Goal: Transaction & Acquisition: Purchase product/service

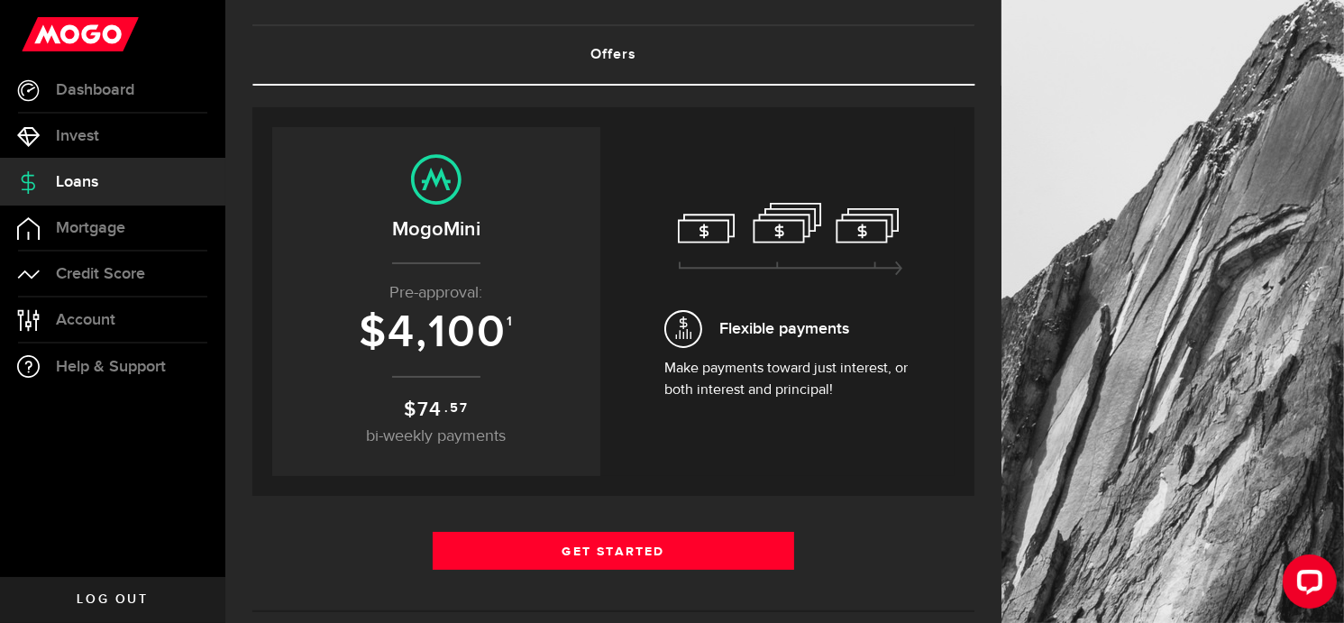
scroll to position [180, 0]
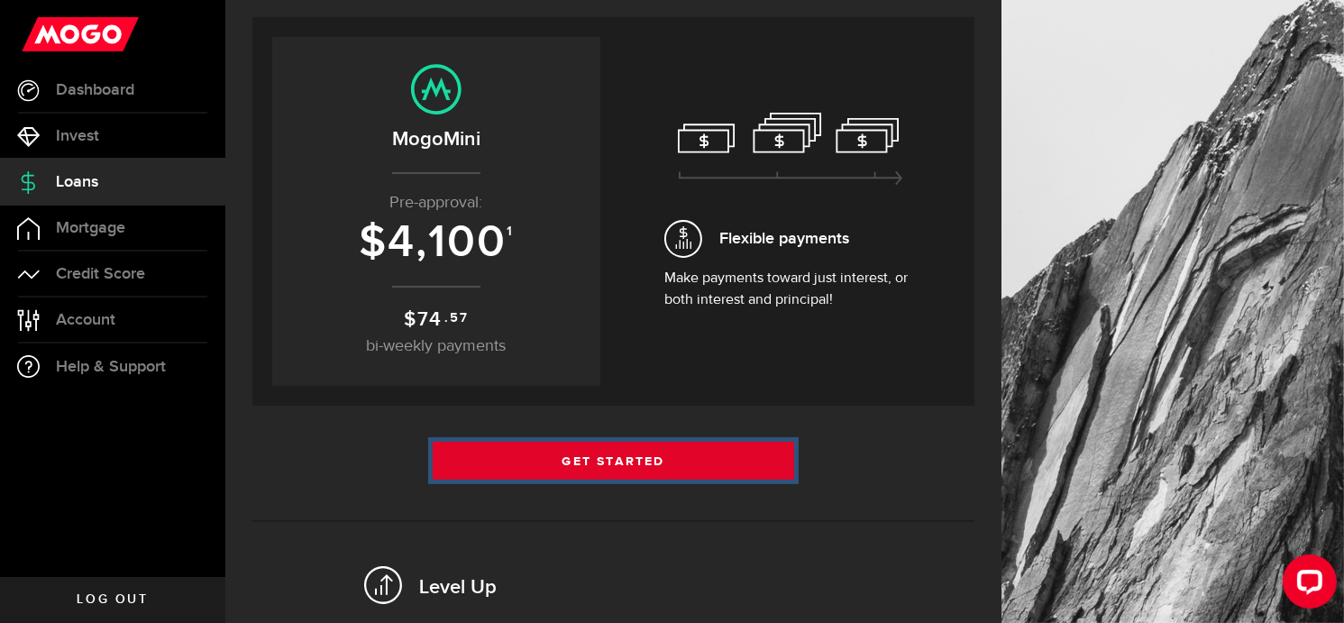
click at [595, 452] on link "Get Started" at bounding box center [613, 461] width 361 height 38
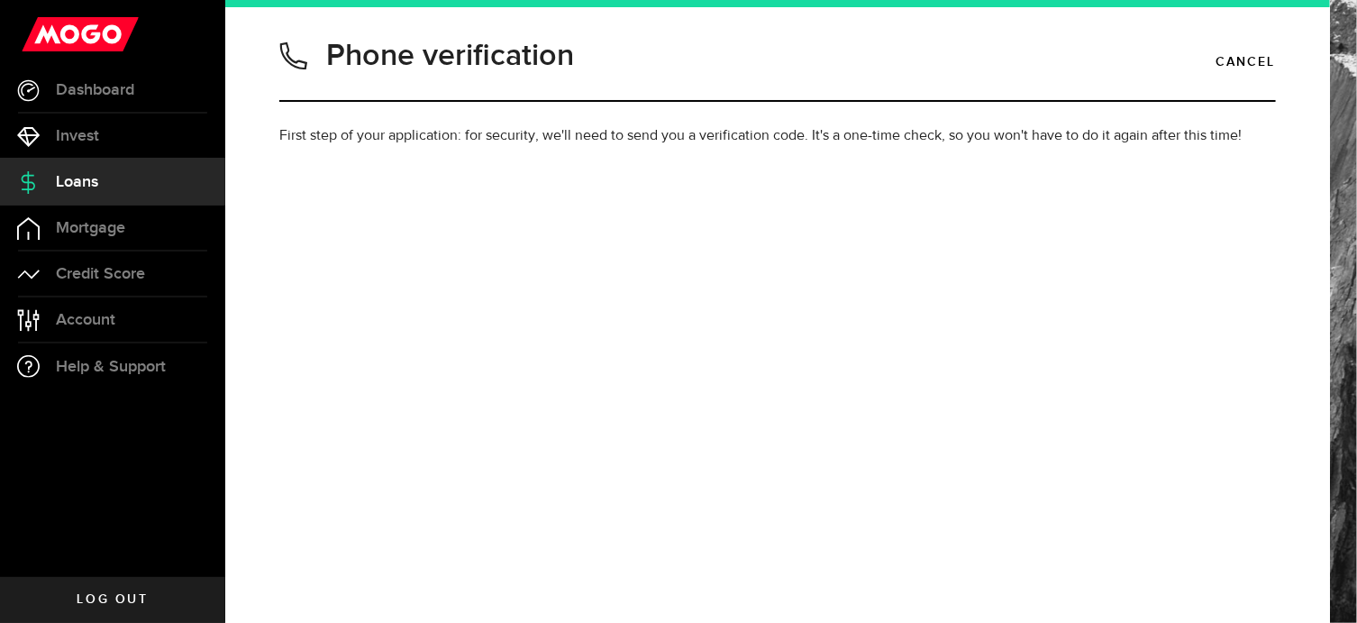
type input "5062230185"
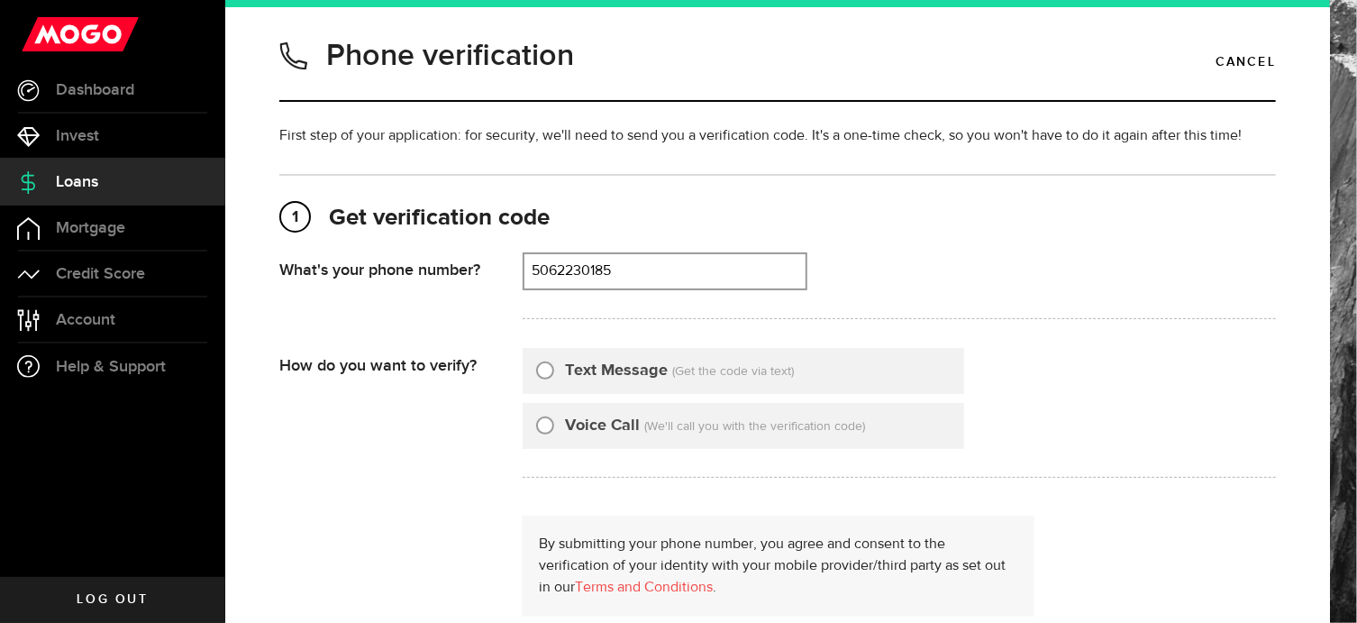
click at [551, 372] on input "Text Message" at bounding box center [545, 368] width 18 height 18
radio input "true"
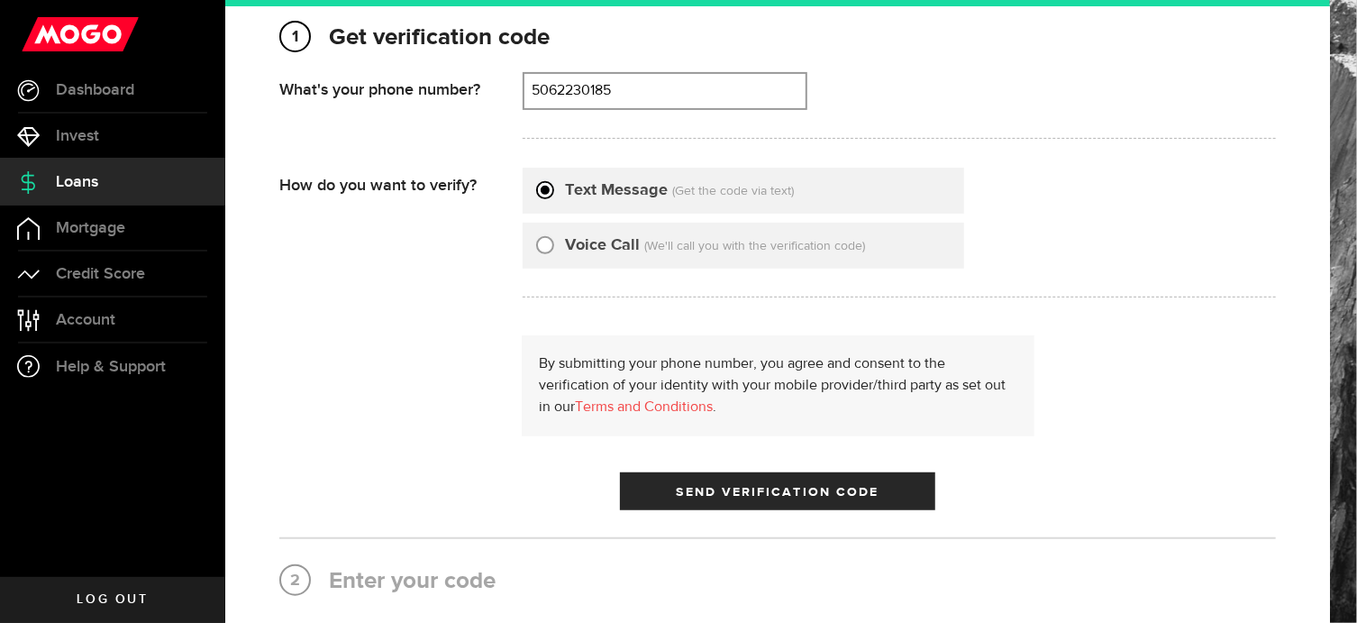
scroll to position [270, 0]
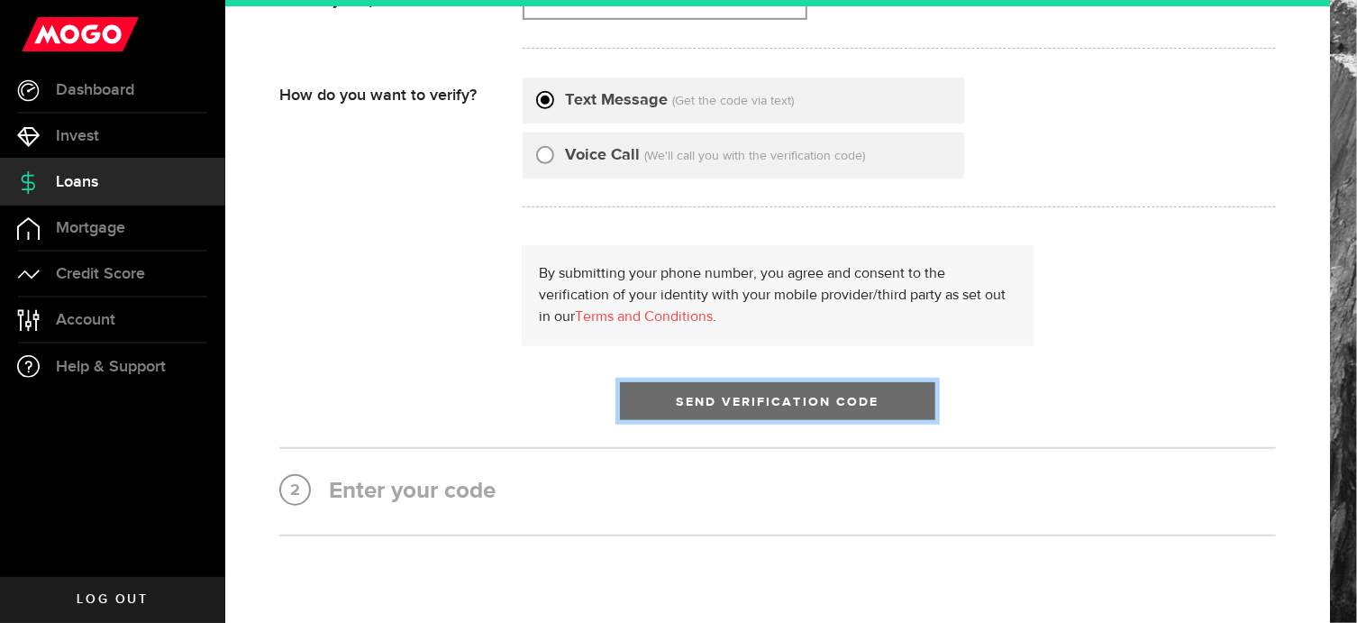
click at [749, 410] on button "Send Verification Code" at bounding box center [777, 401] width 315 height 38
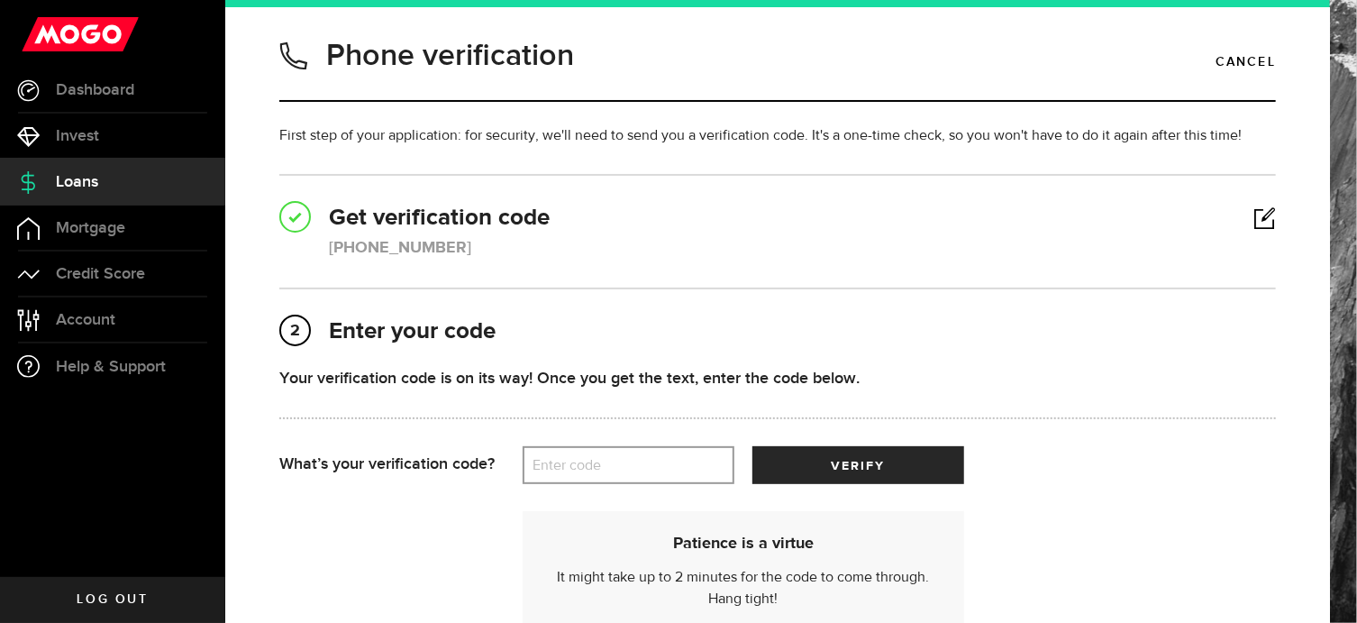
scroll to position [90, 0]
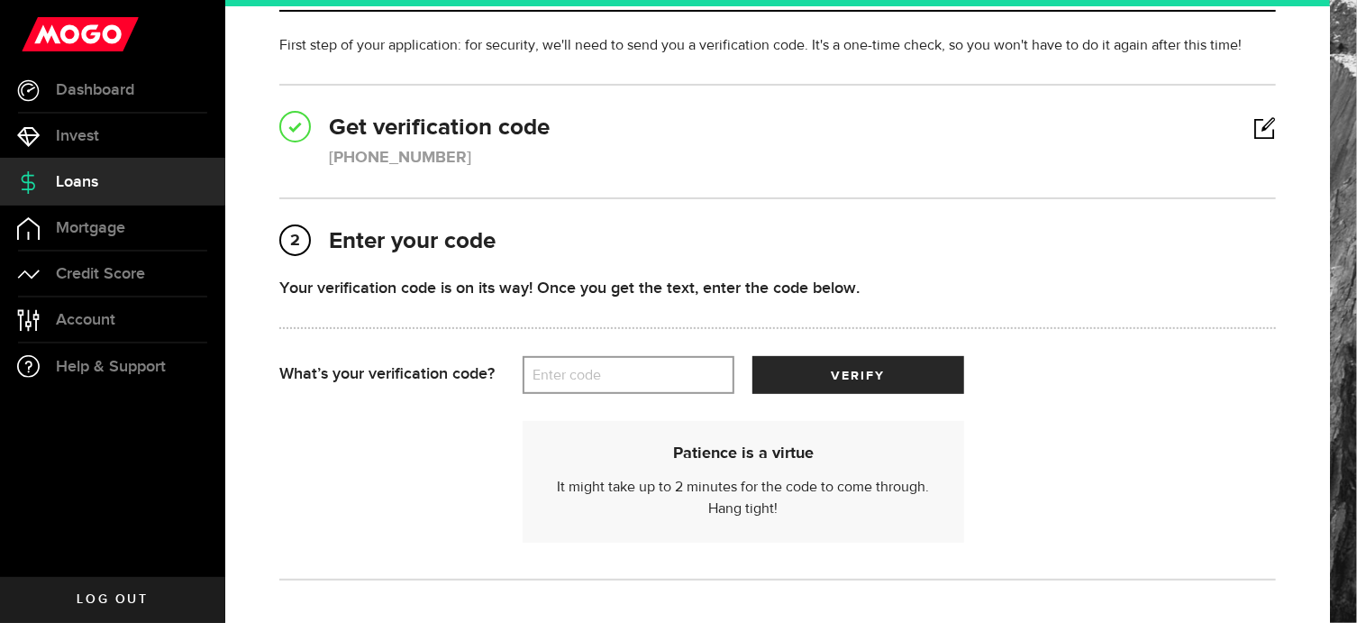
click at [610, 363] on label "Enter code" at bounding box center [629, 375] width 212 height 37
click at [610, 363] on input "Enter code" at bounding box center [629, 375] width 212 height 38
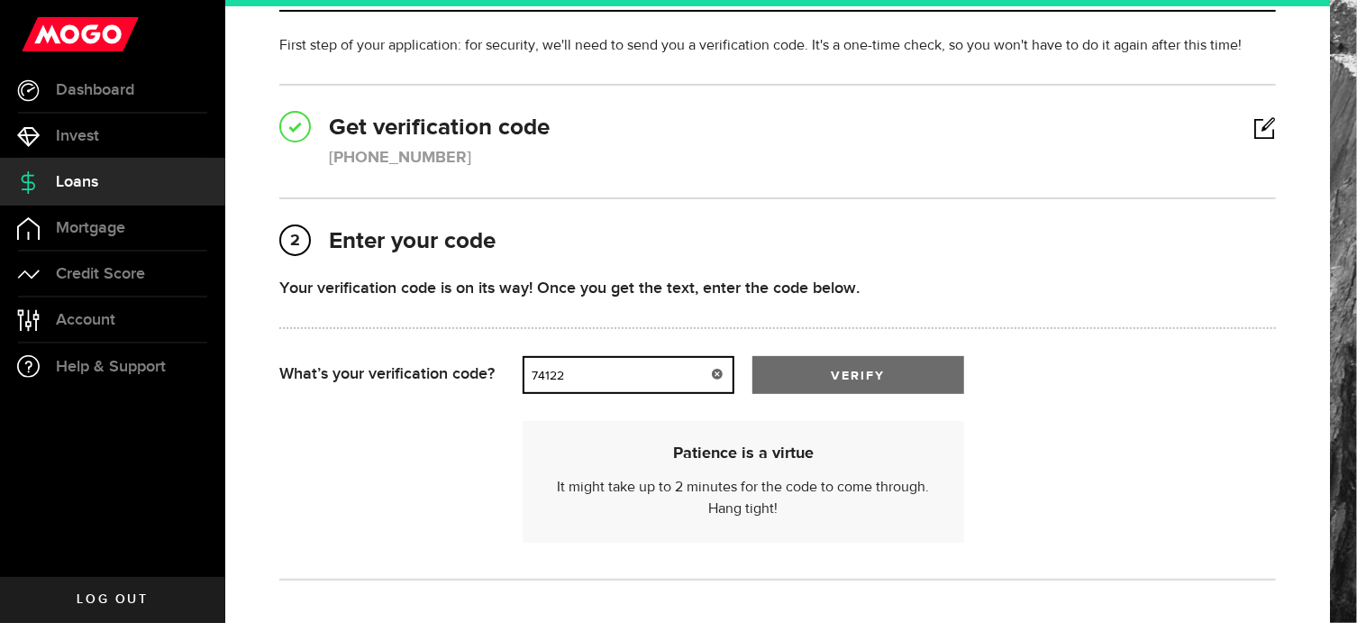
type input "74122"
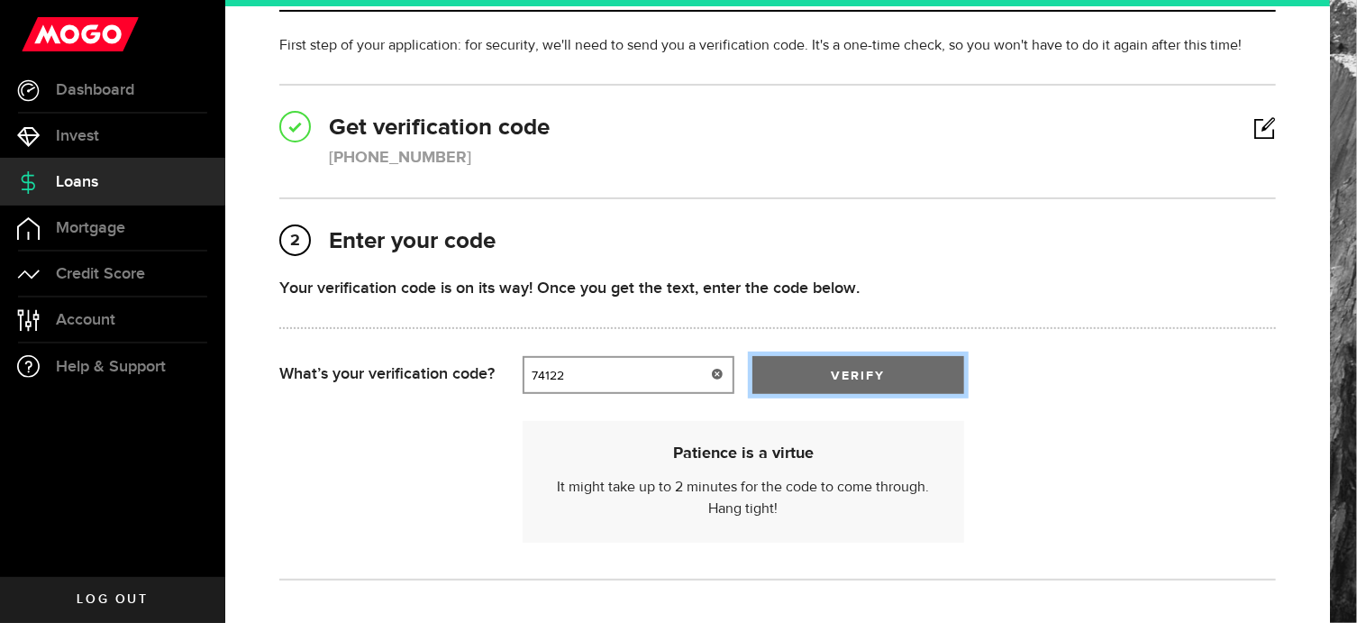
click at [816, 369] on button "verify" at bounding box center [858, 375] width 212 height 38
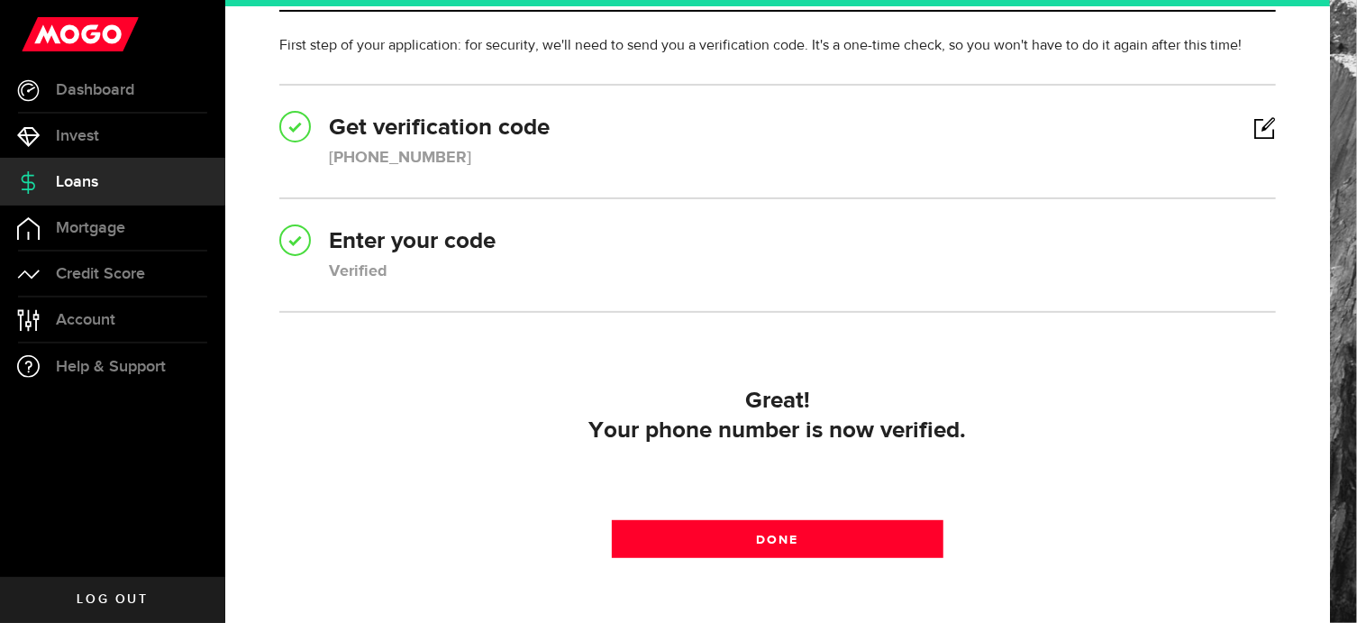
scroll to position [180, 0]
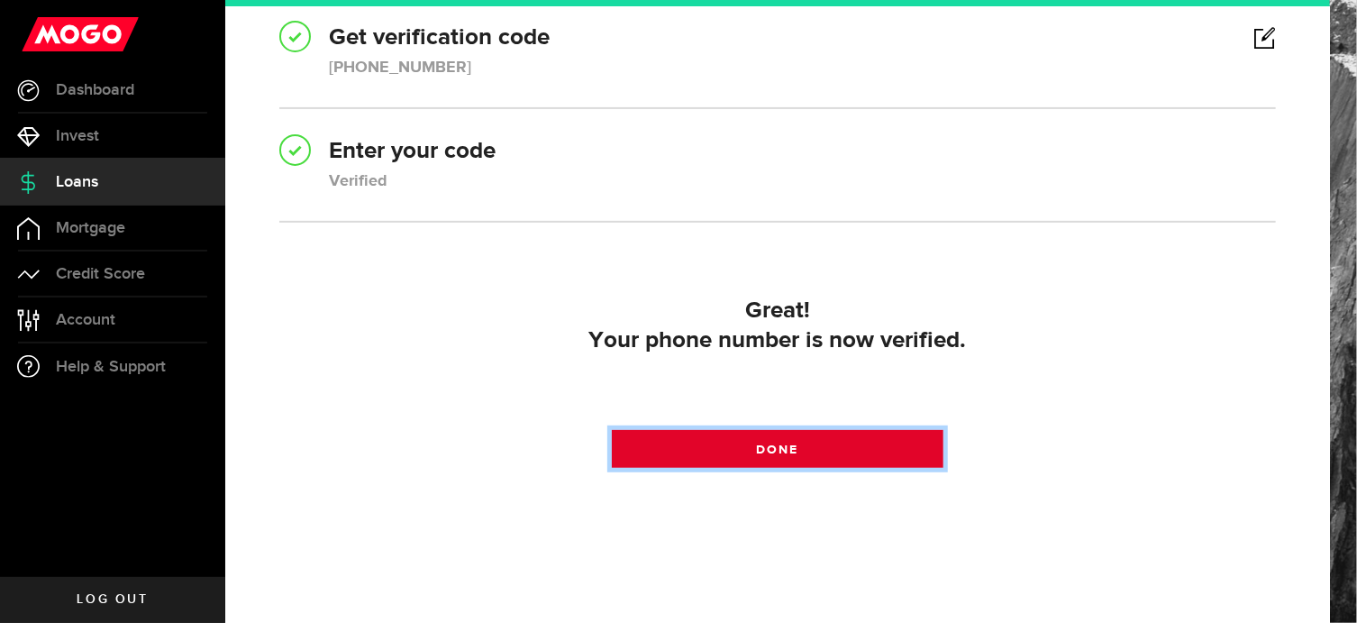
click at [695, 449] on link "Done" at bounding box center [778, 449] width 333 height 38
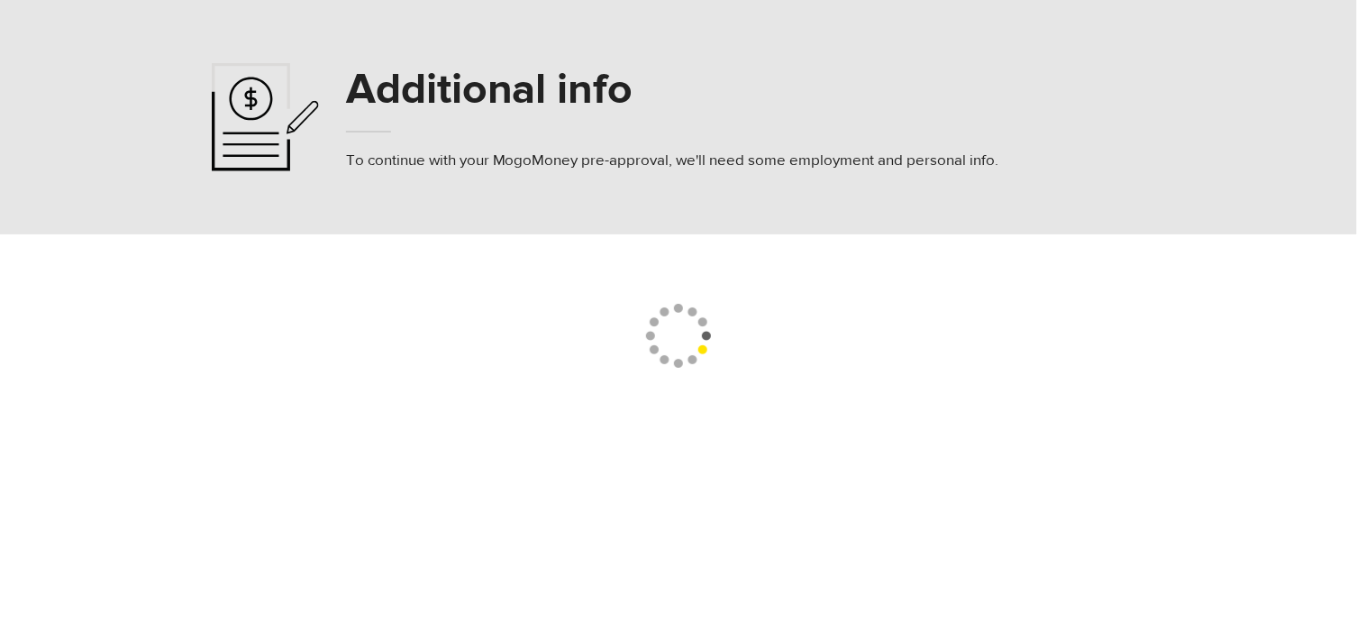
select select
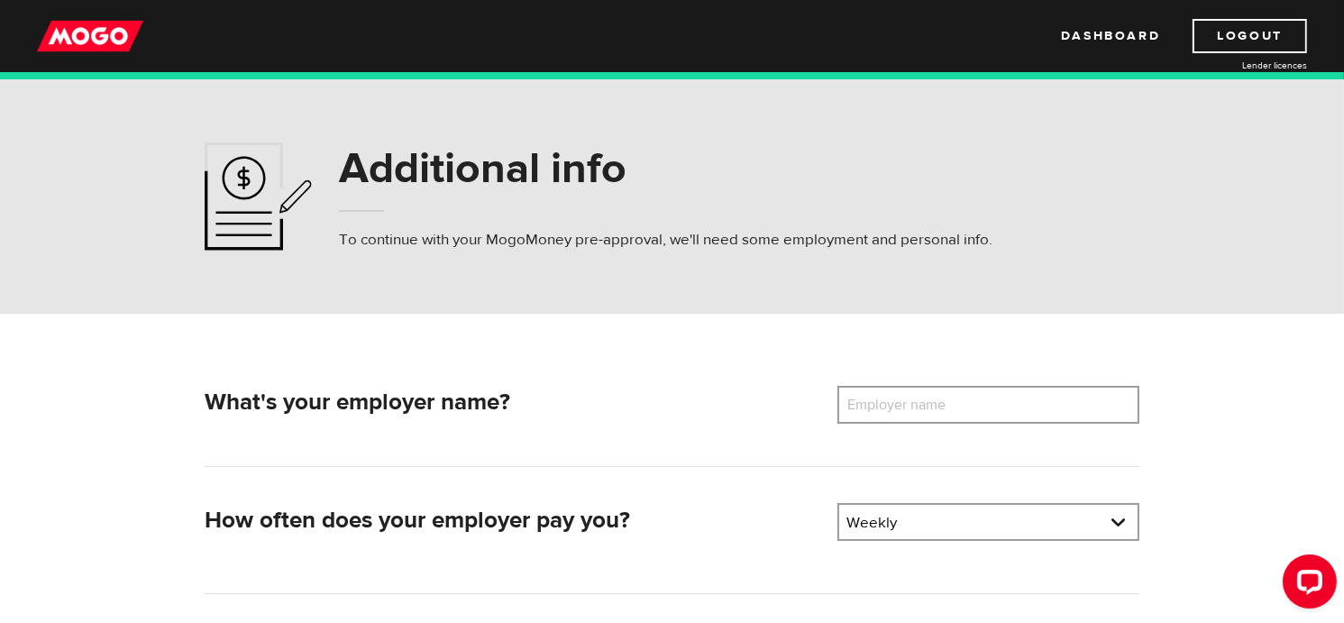
drag, startPoint x: 974, startPoint y: 411, endPoint x: 919, endPoint y: 406, distance: 55.2
click at [972, 411] on label "Employer name" at bounding box center [909, 405] width 145 height 38
click at [972, 411] on input "Employer name" at bounding box center [988, 405] width 302 height 38
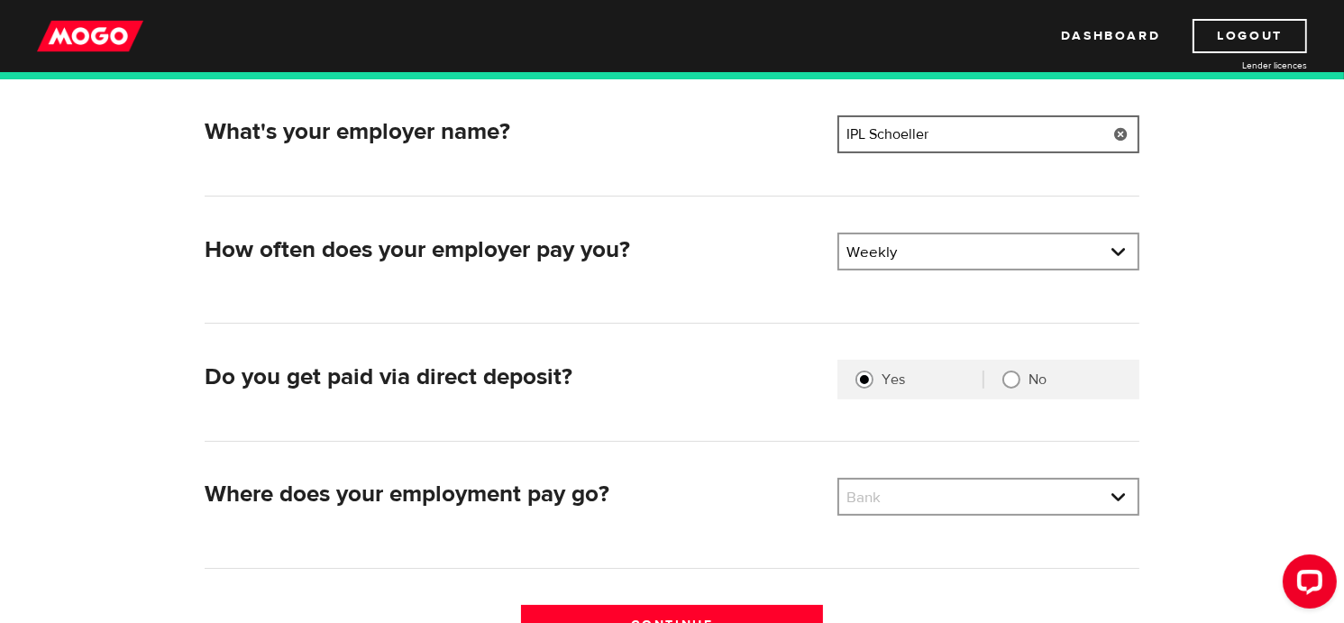
scroll to position [360, 0]
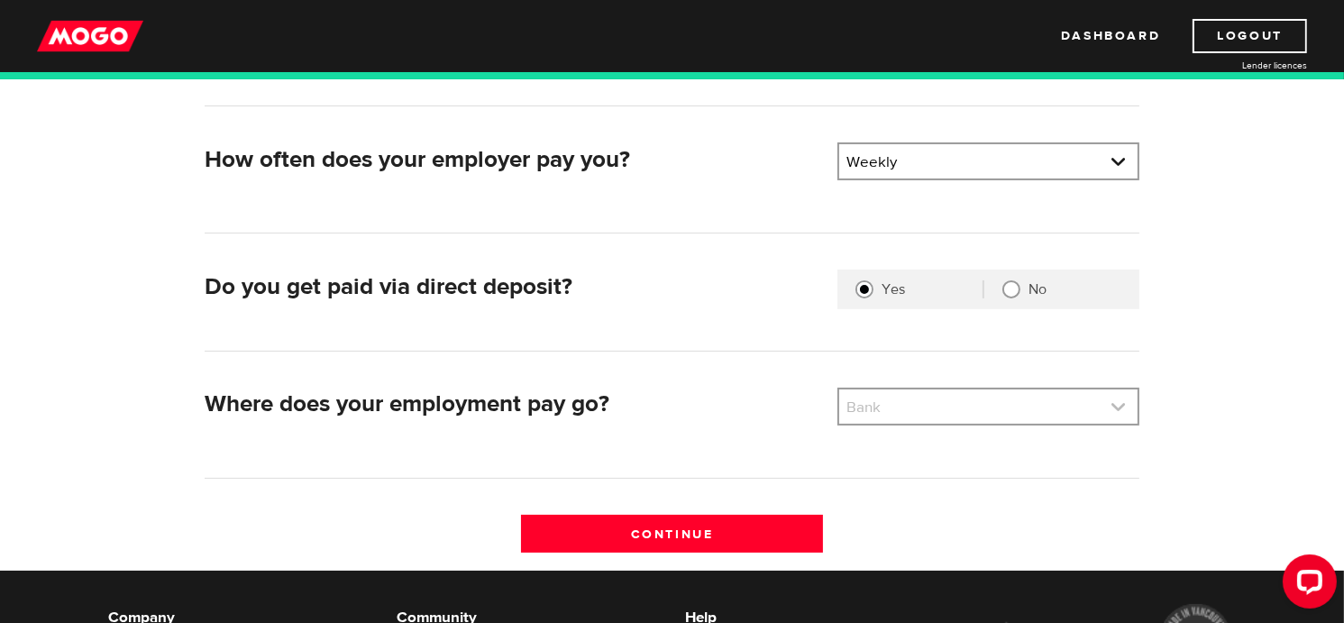
type input "IPL Schoeller"
click at [1085, 408] on link at bounding box center [988, 406] width 298 height 34
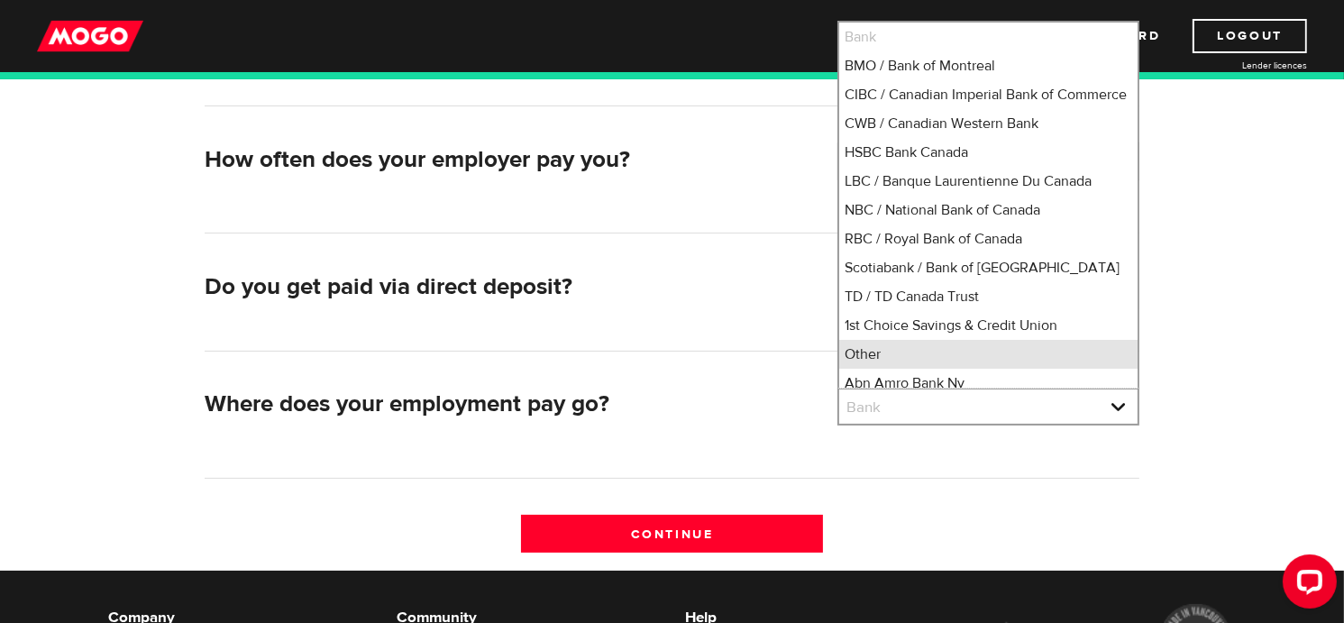
scroll to position [9, 0]
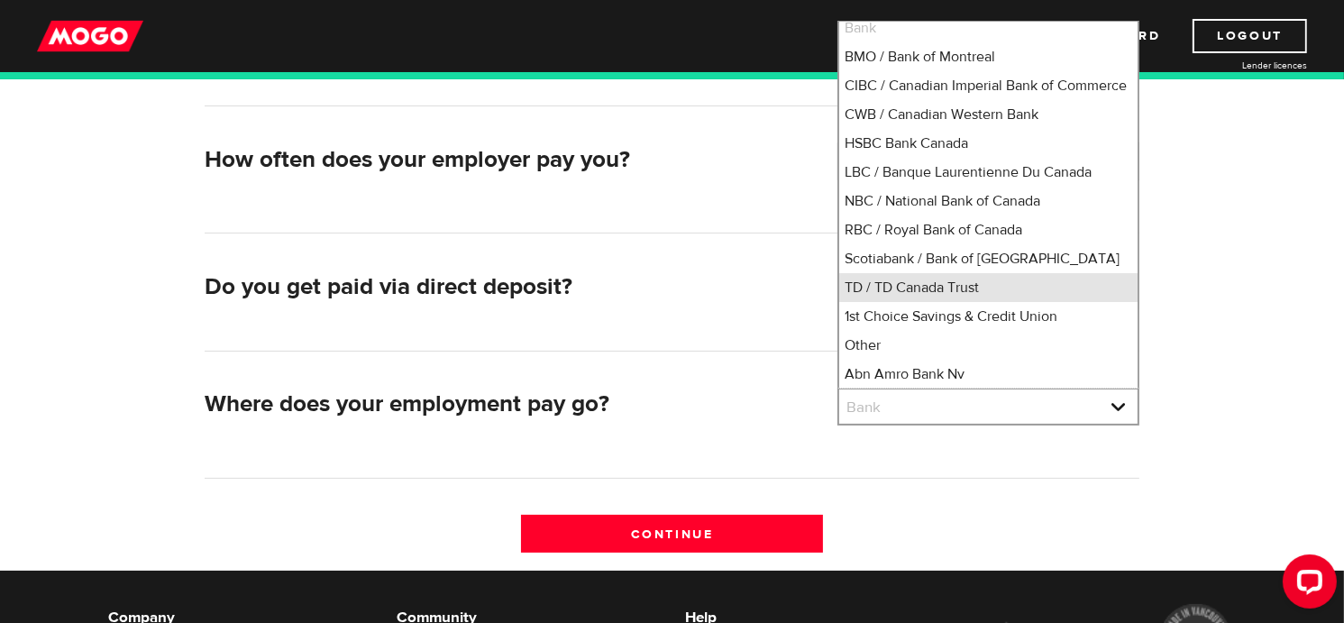
click at [946, 289] on li "TD / TD Canada Trust" at bounding box center [988, 287] width 298 height 29
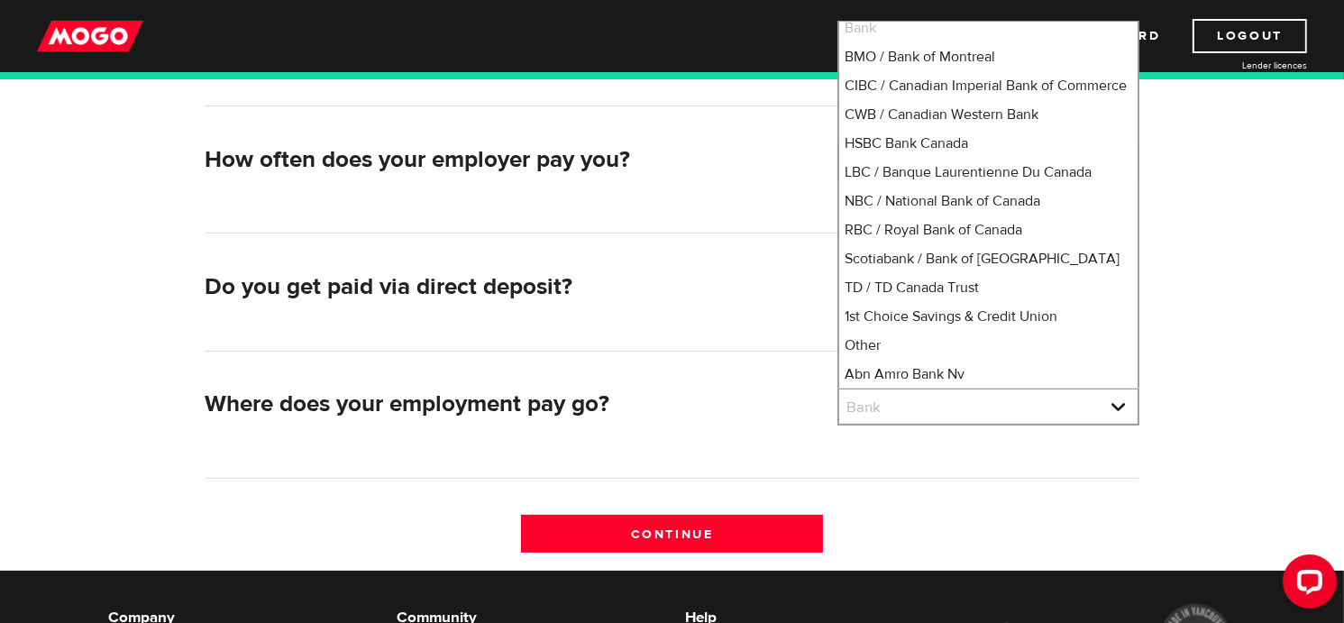
select select "9"
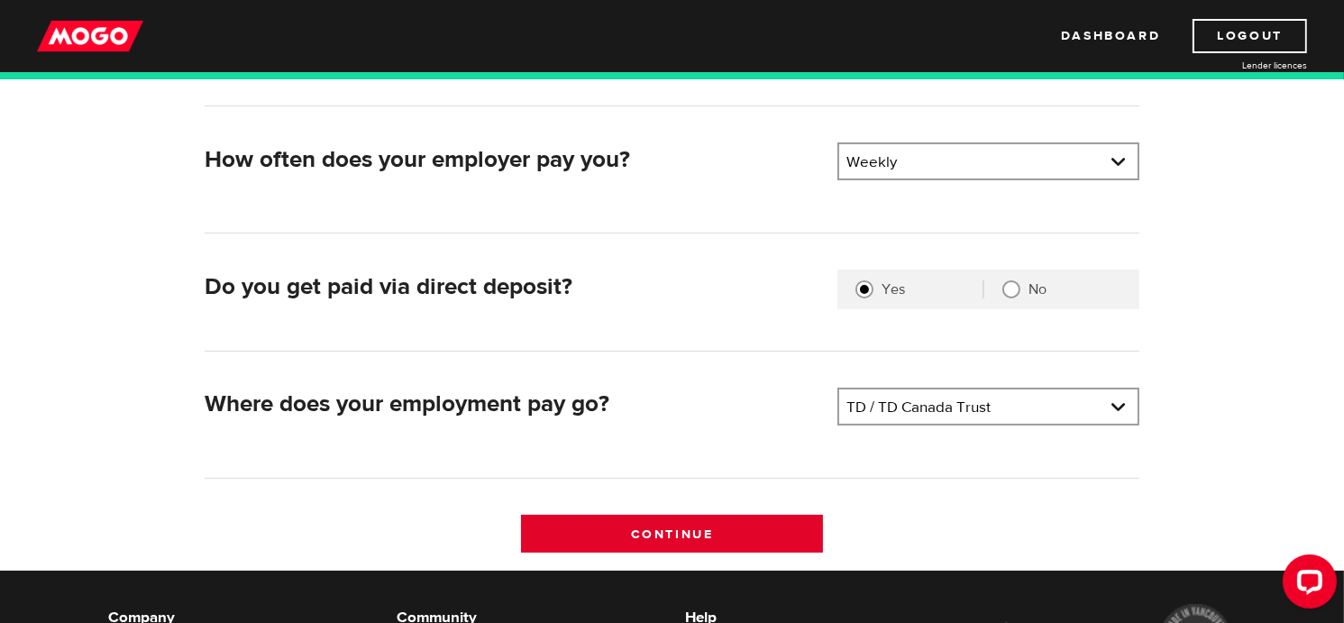
click at [639, 530] on input "Continue" at bounding box center [672, 534] width 302 height 38
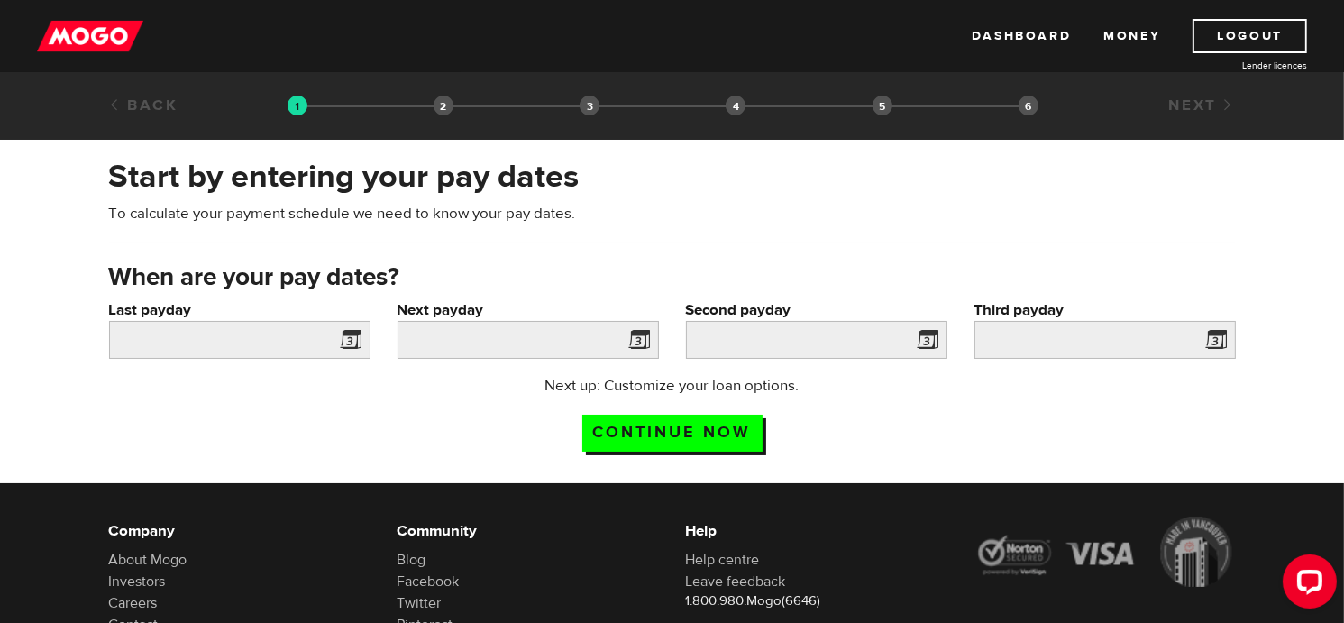
click at [346, 333] on span at bounding box center [347, 342] width 27 height 29
click at [353, 343] on span at bounding box center [347, 342] width 27 height 29
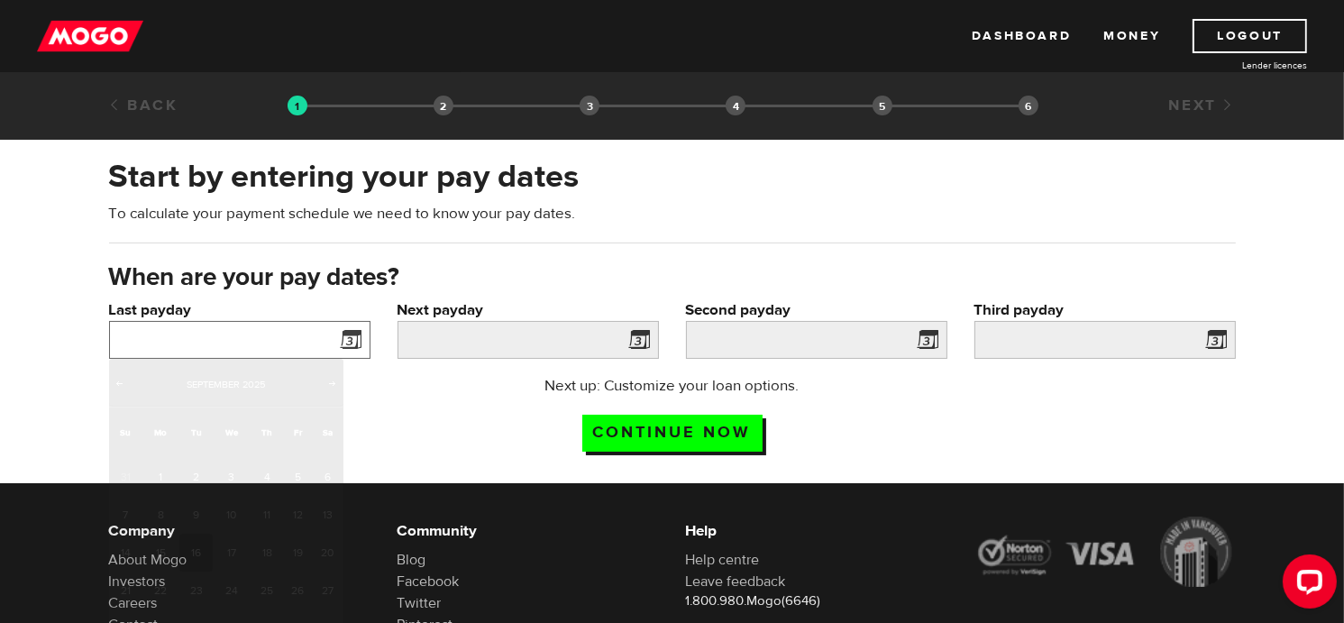
click at [209, 339] on input "Last payday" at bounding box center [239, 340] width 261 height 38
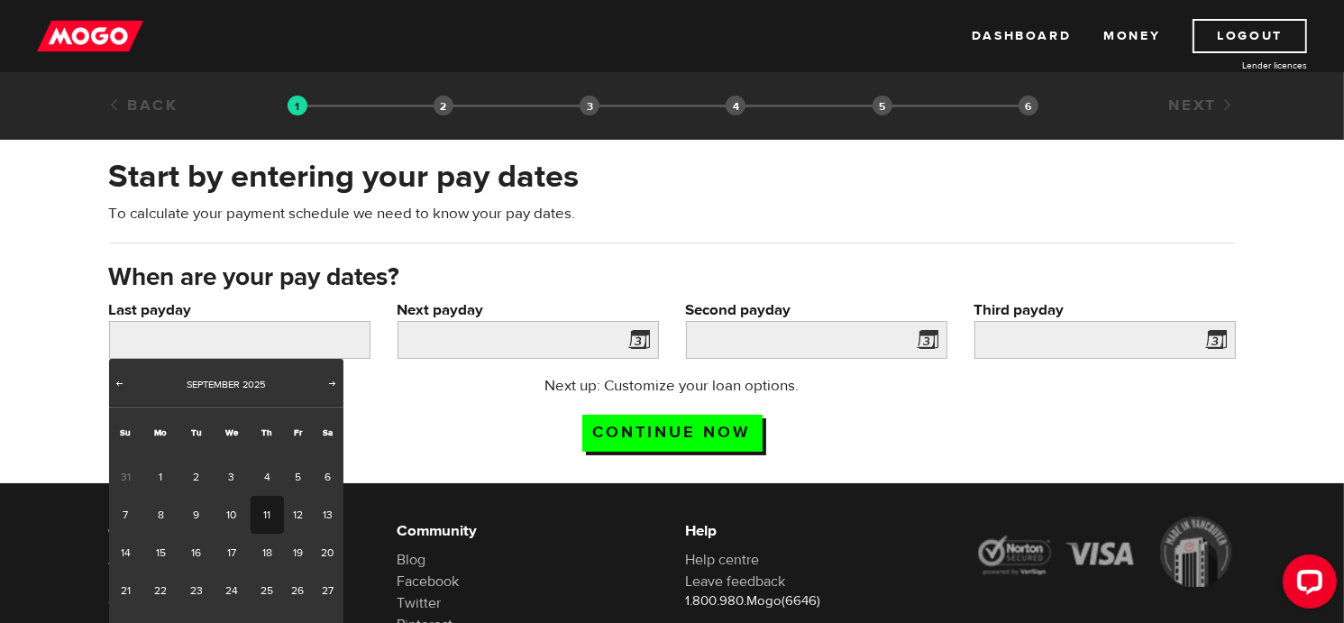
click at [259, 516] on link "11" at bounding box center [267, 515] width 33 height 38
type input "[DATE]"
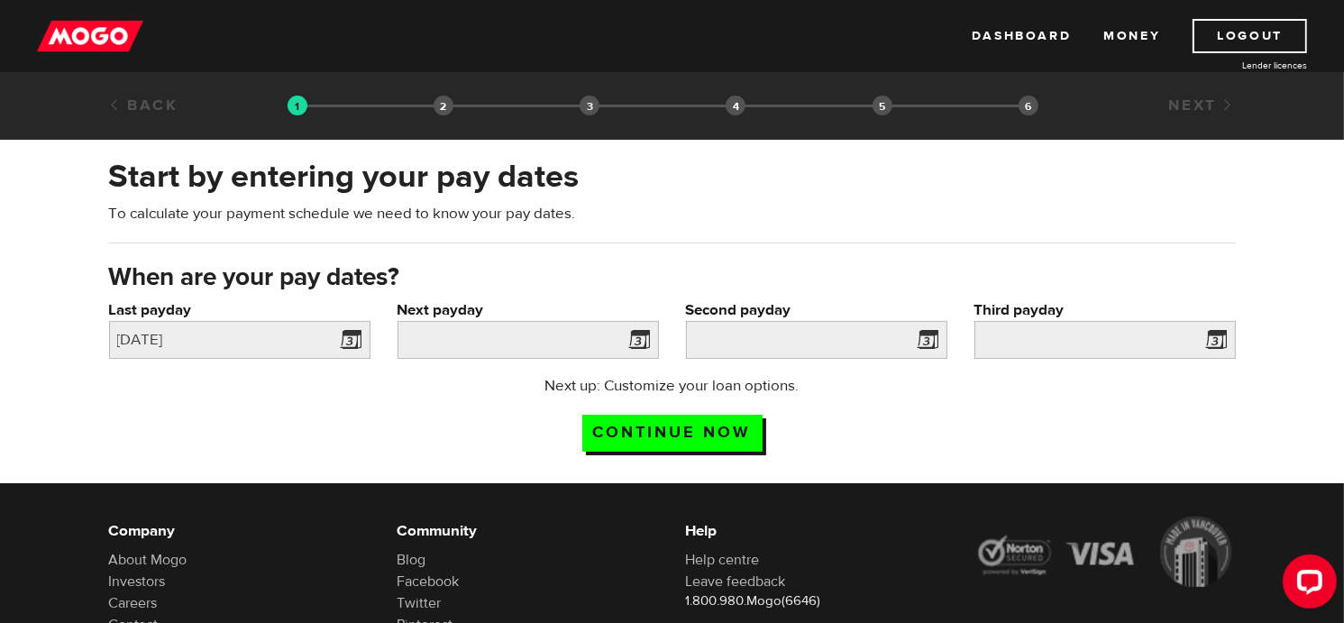
click at [634, 341] on span at bounding box center [636, 342] width 27 height 29
click at [571, 343] on input "Next payday" at bounding box center [527, 340] width 261 height 38
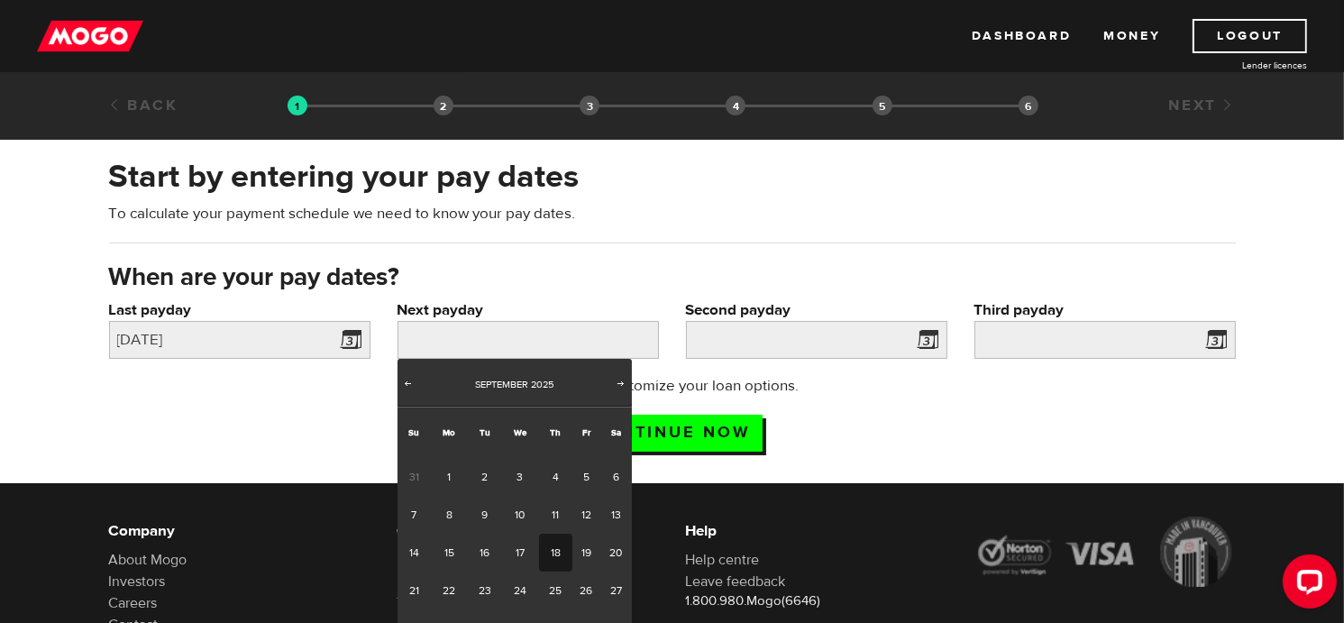
click at [545, 552] on link "18" at bounding box center [555, 552] width 33 height 38
type input "[DATE]"
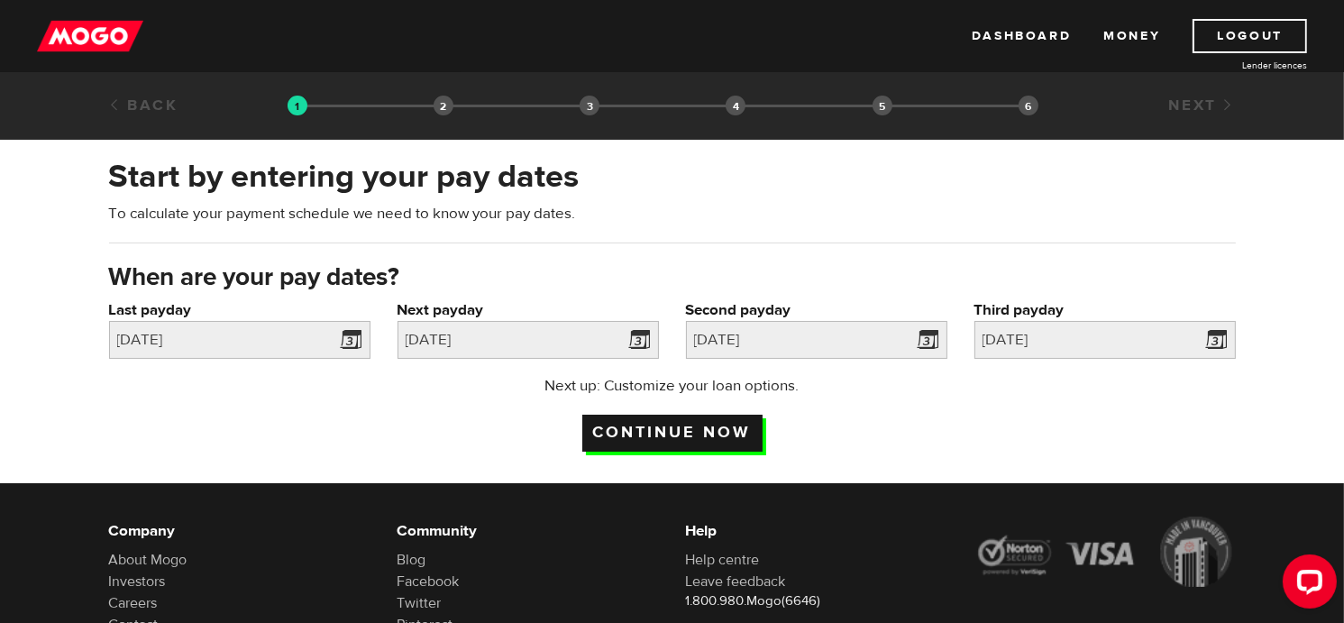
click at [669, 435] on input "Continue now" at bounding box center [672, 433] width 180 height 37
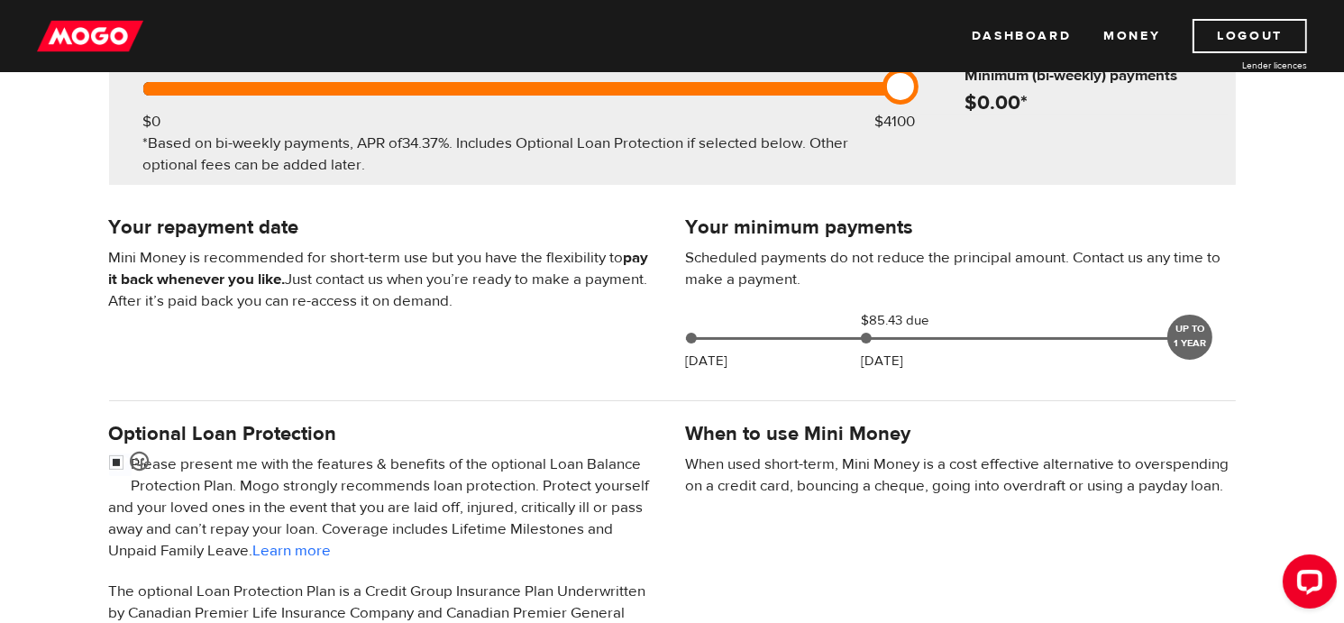
scroll to position [360, 0]
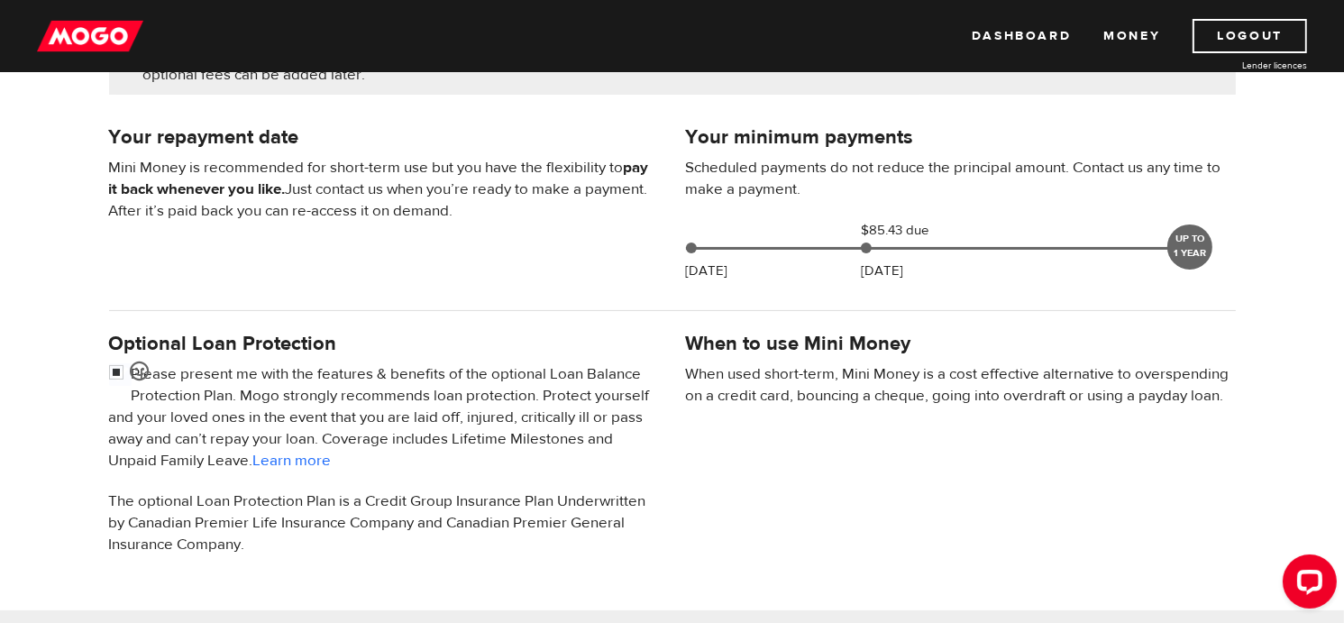
drag, startPoint x: 868, startPoint y: 249, endPoint x: 945, endPoint y: 251, distance: 77.5
click at [945, 251] on div "Sep 17 $85.43 due Oct 02 UP TO 1 YEAR" at bounding box center [941, 245] width 525 height 50
click at [965, 278] on div "Your minimum payments Scheduled payments do not reduce the principal amount. Co…" at bounding box center [960, 206] width 577 height 169
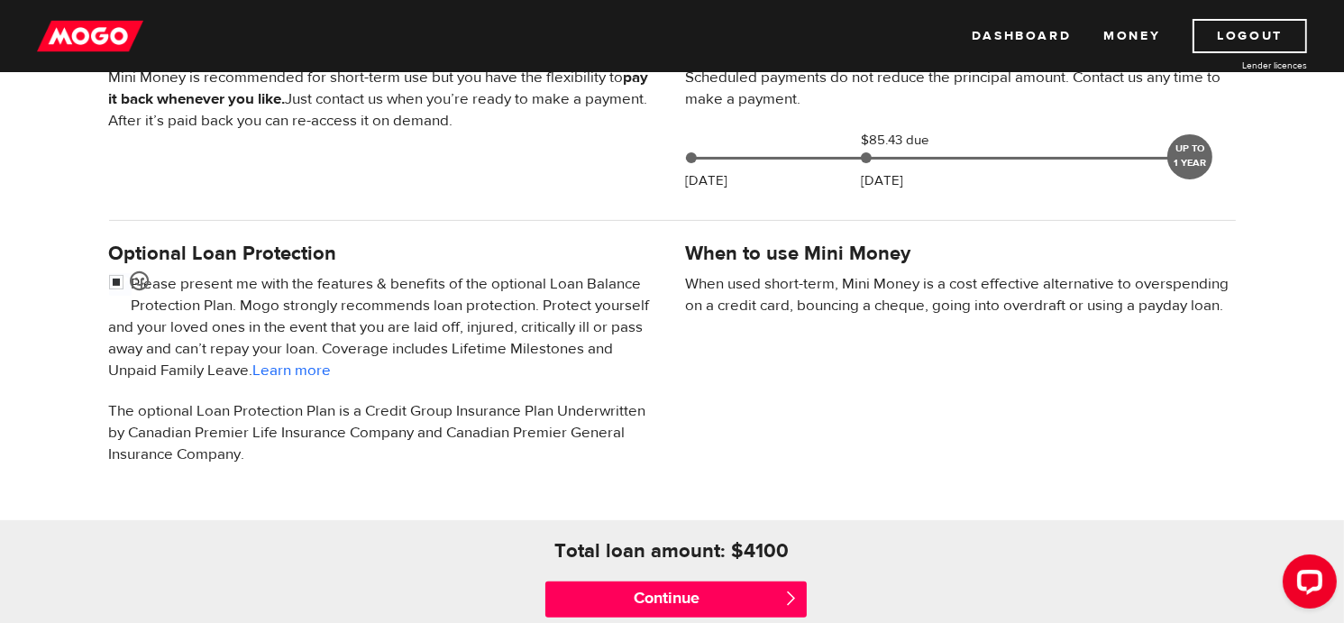
scroll to position [541, 0]
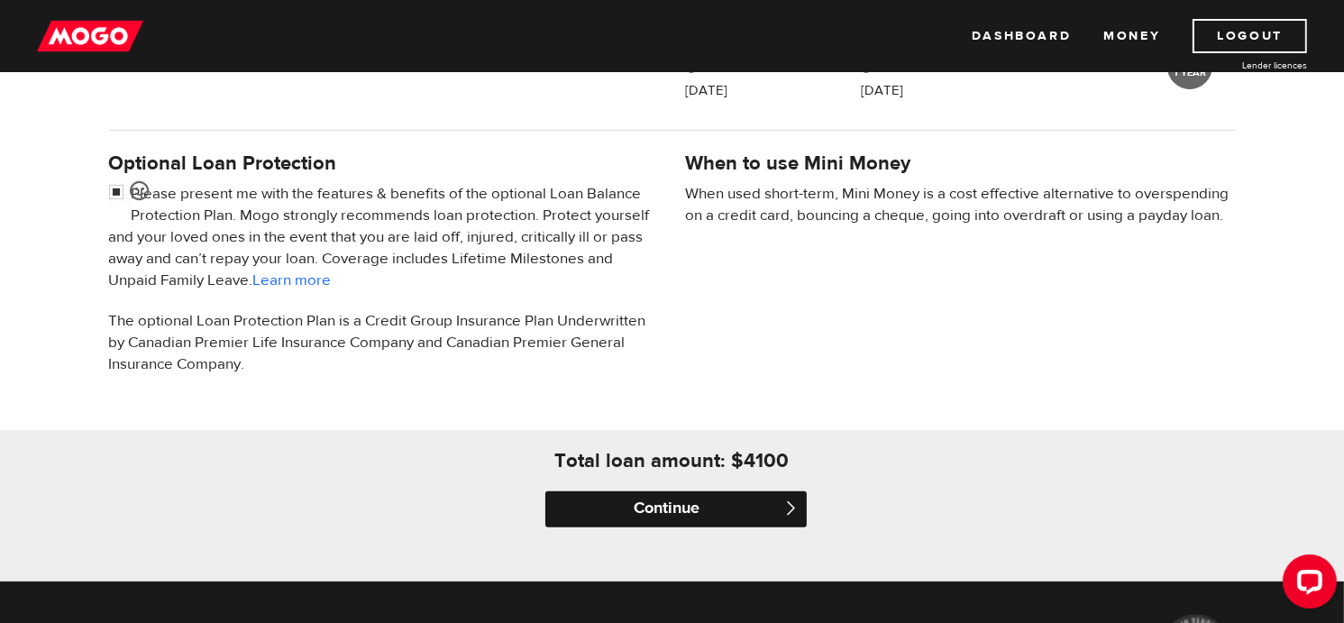
click at [669, 507] on input "Continue" at bounding box center [675, 509] width 261 height 36
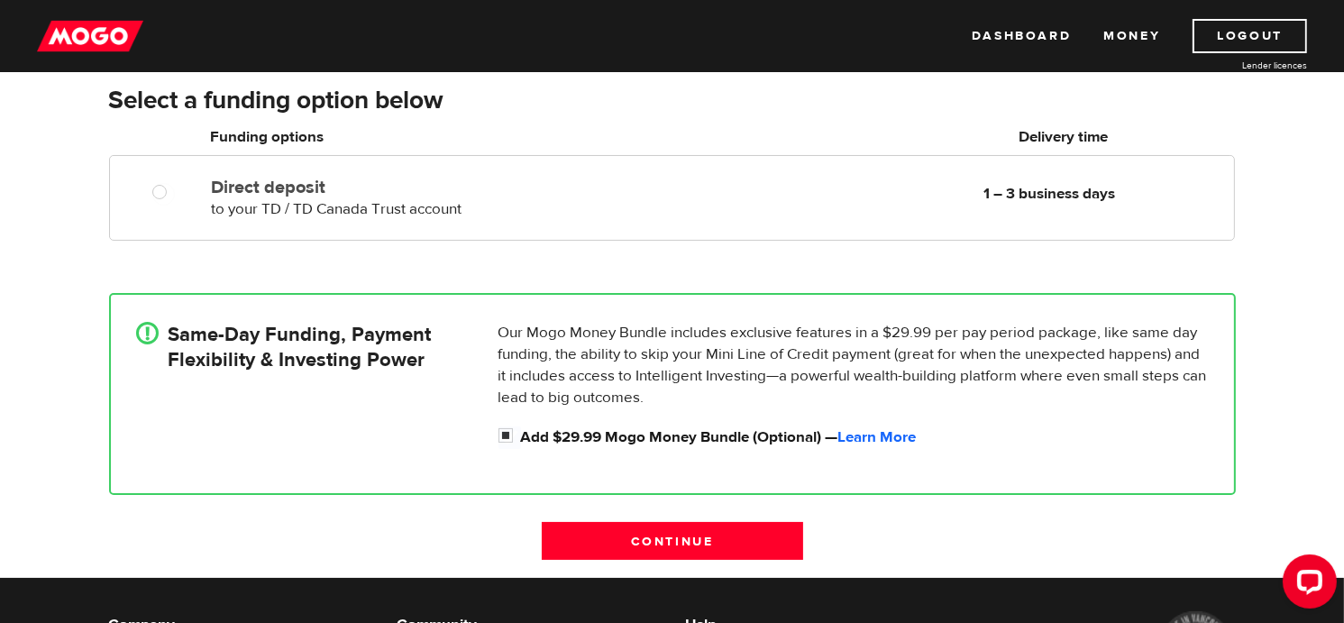
scroll to position [270, 0]
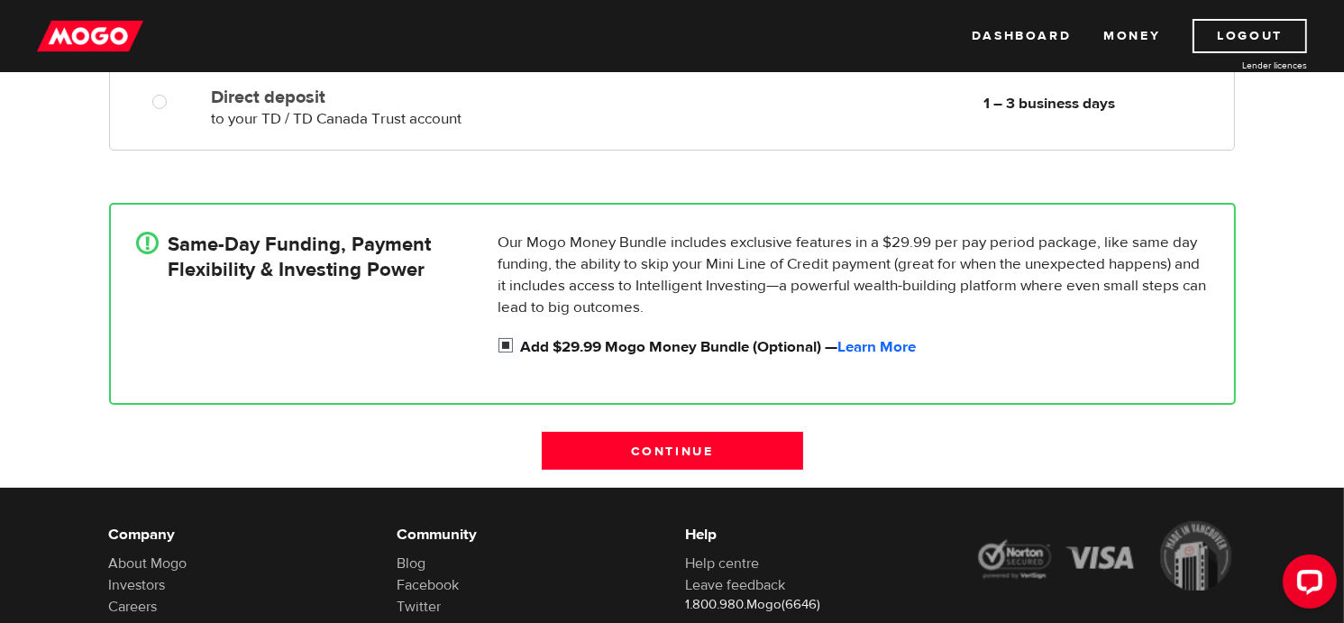
click at [511, 343] on input "Add $29.99 Mogo Money Bundle (Optional) — Learn More" at bounding box center [509, 347] width 23 height 23
checkbox input "false"
click at [649, 452] on input "Continue" at bounding box center [672, 451] width 261 height 38
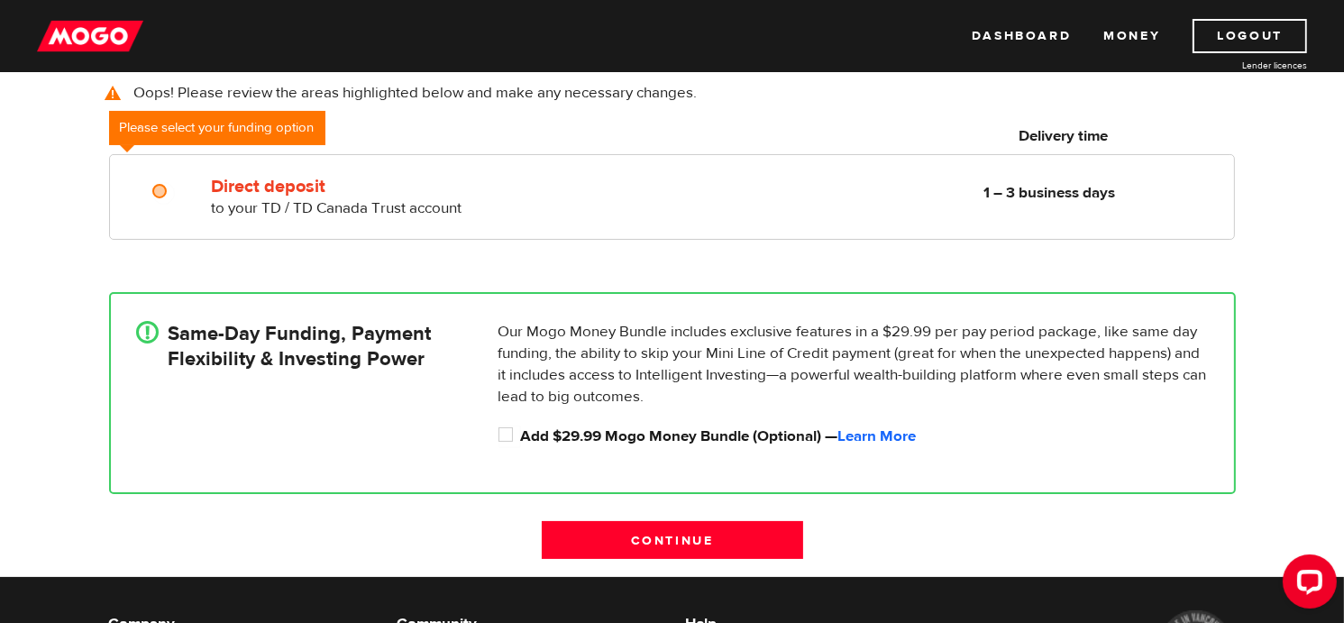
scroll to position [311, 0]
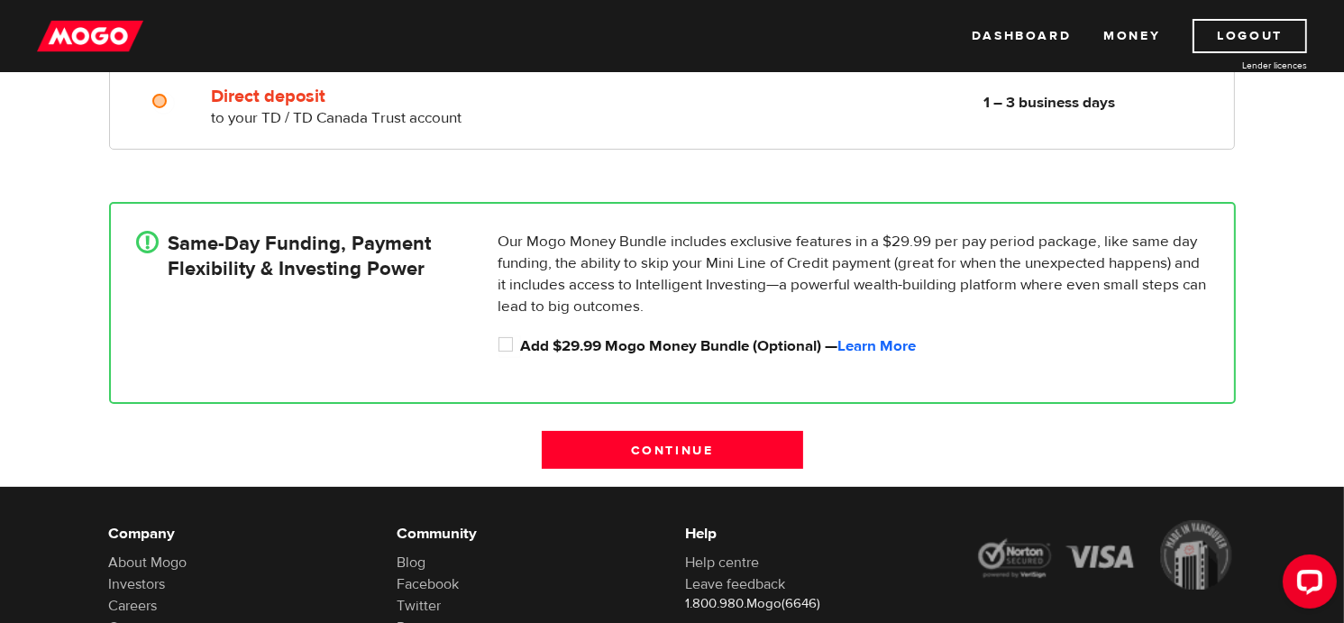
click at [401, 360] on div "! Same-Day Funding, Payment Flexibility & Investing Power" at bounding box center [310, 298] width 362 height 135
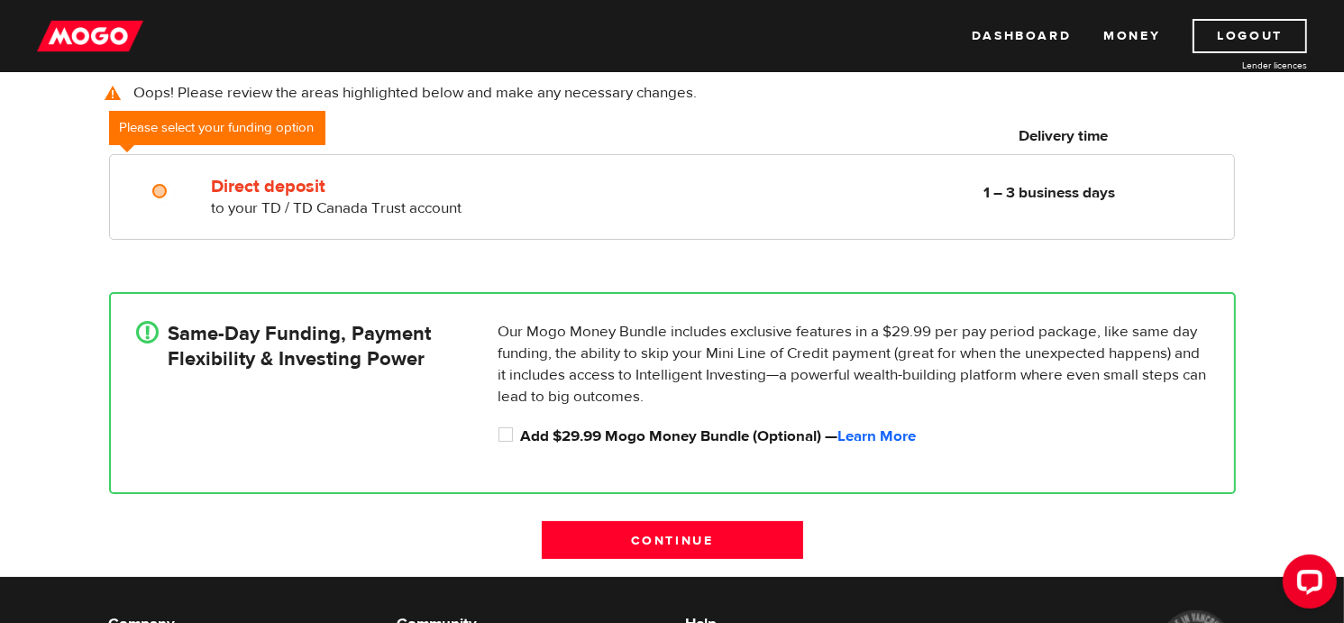
click at [416, 271] on div "! Same-Day Funding, Payment Flexibility & Investing Power Our Mogo Money Bundle…" at bounding box center [672, 393] width 1153 height 256
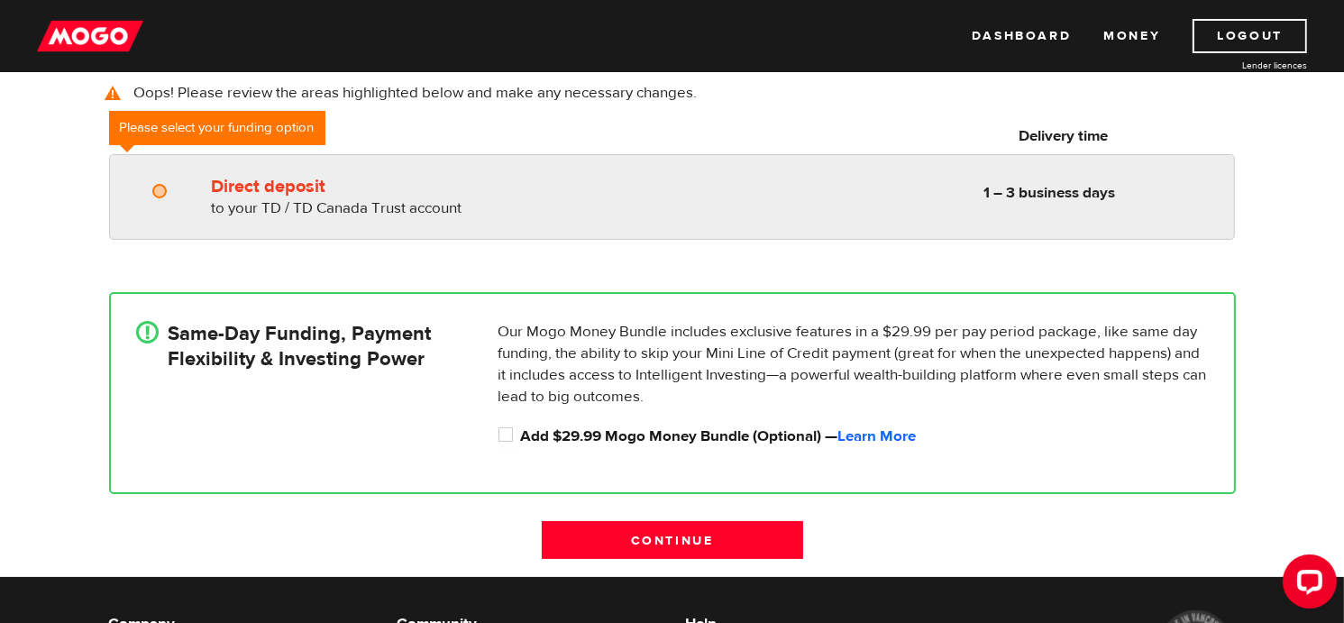
radio input "true"
click at [160, 195] on input "Direct deposit" at bounding box center [163, 193] width 23 height 23
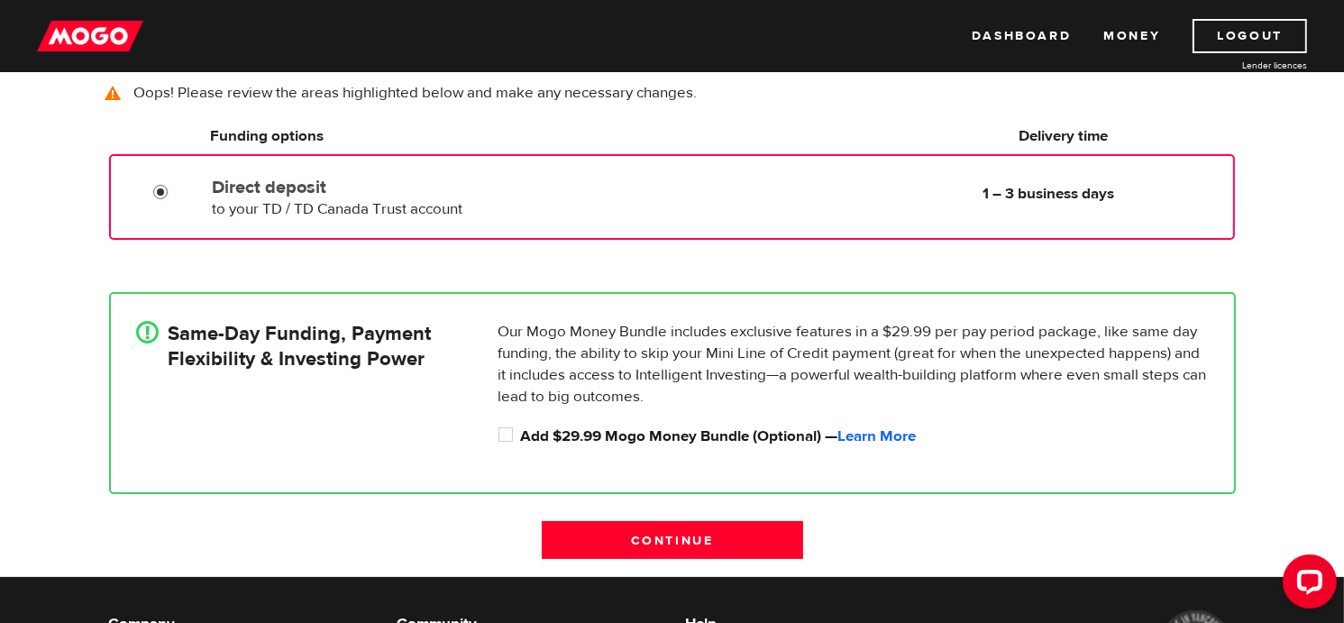
scroll to position [311, 0]
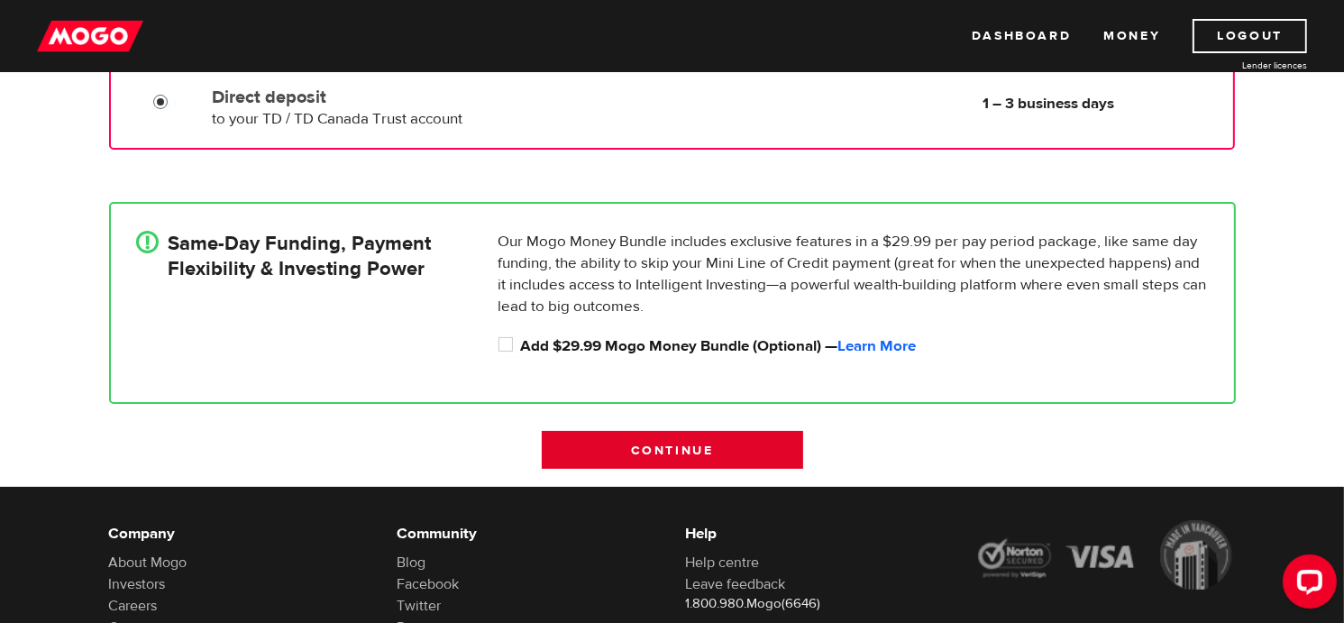
click at [634, 448] on input "Continue" at bounding box center [672, 450] width 261 height 38
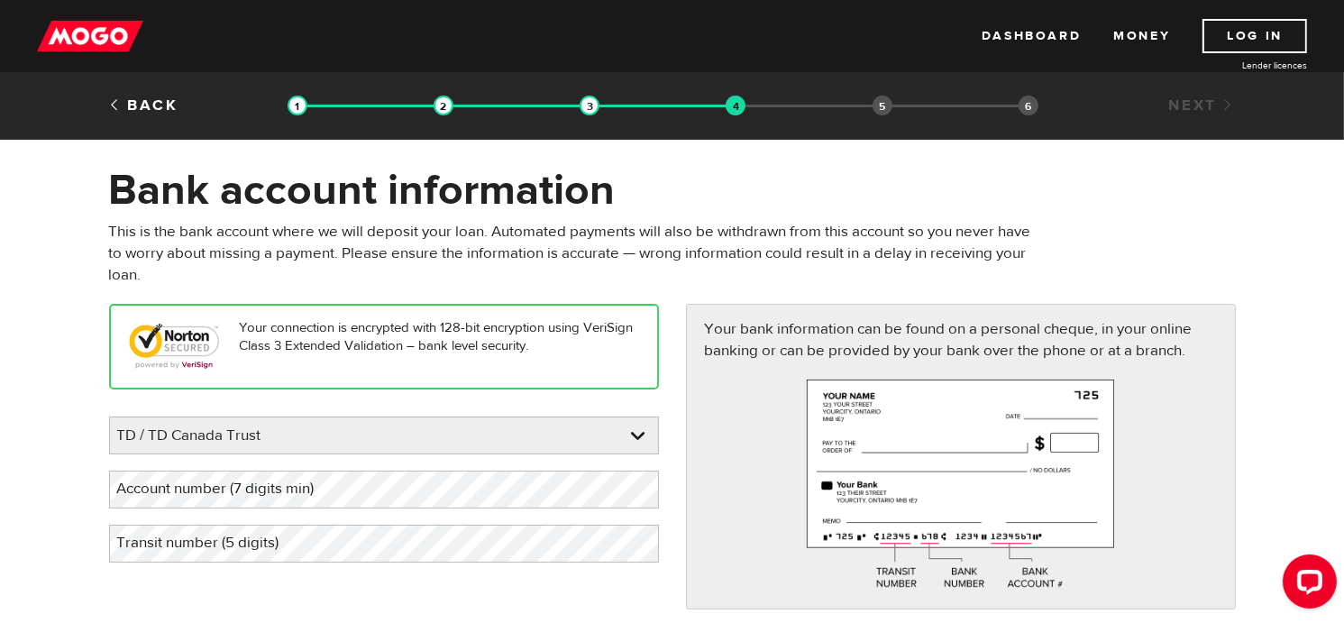
scroll to position [90, 0]
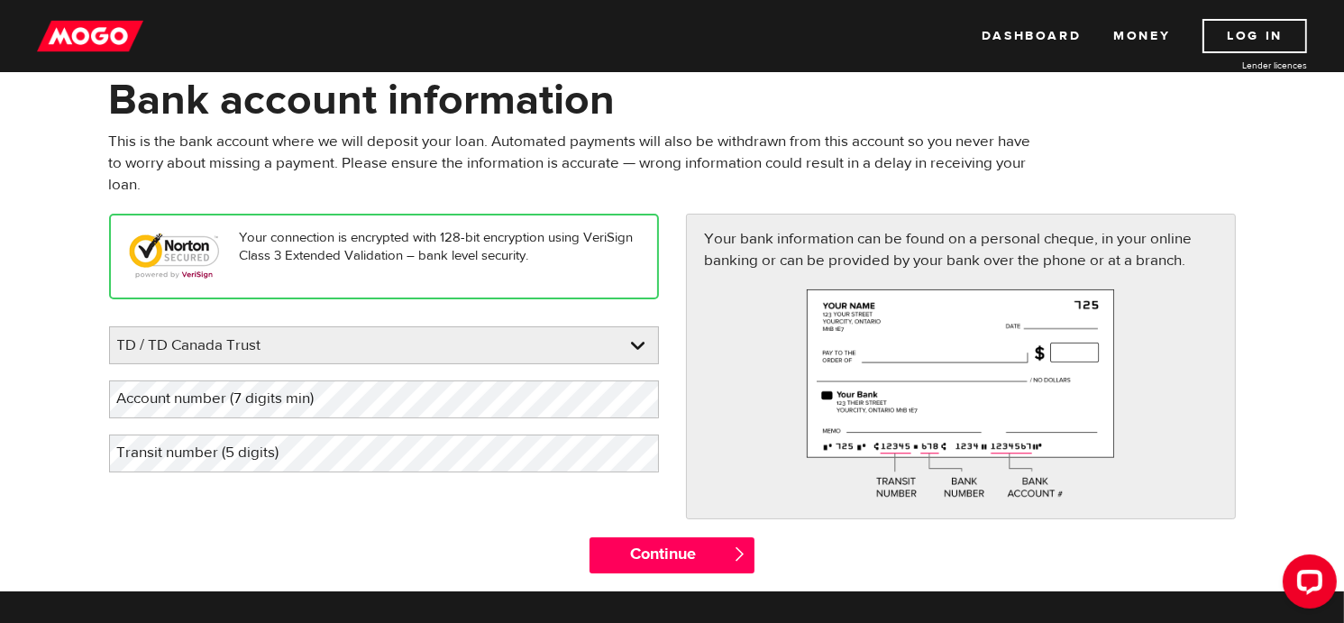
click at [300, 402] on label "Account number (7 digits min)" at bounding box center [230, 398] width 242 height 37
click at [261, 448] on label "Transit number (5 digits)" at bounding box center [212, 452] width 207 height 37
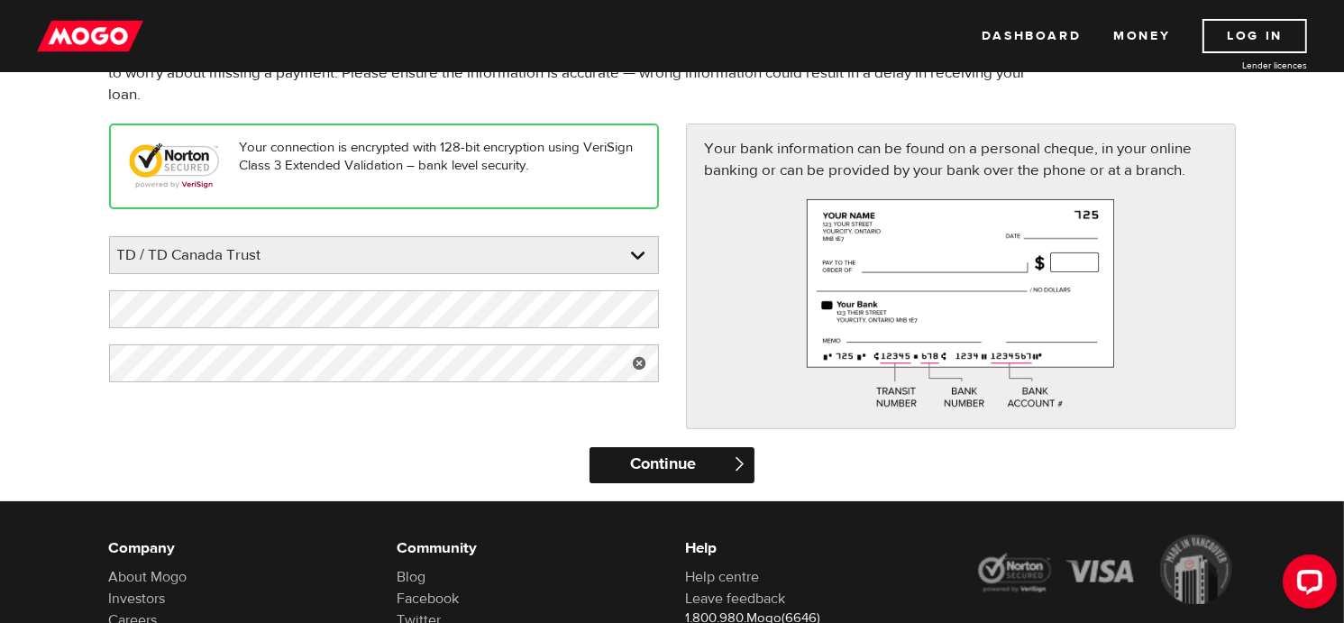
click at [625, 458] on input "Continue" at bounding box center [671, 465] width 165 height 36
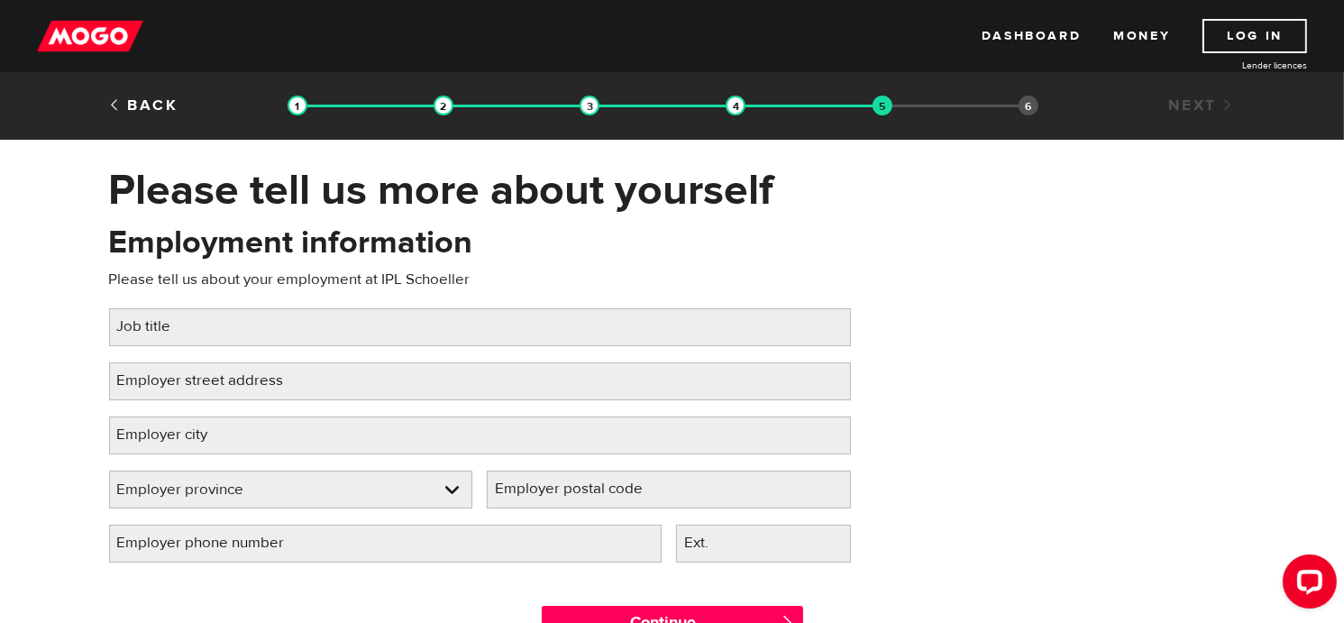
click at [178, 337] on label "Job title" at bounding box center [158, 326] width 99 height 37
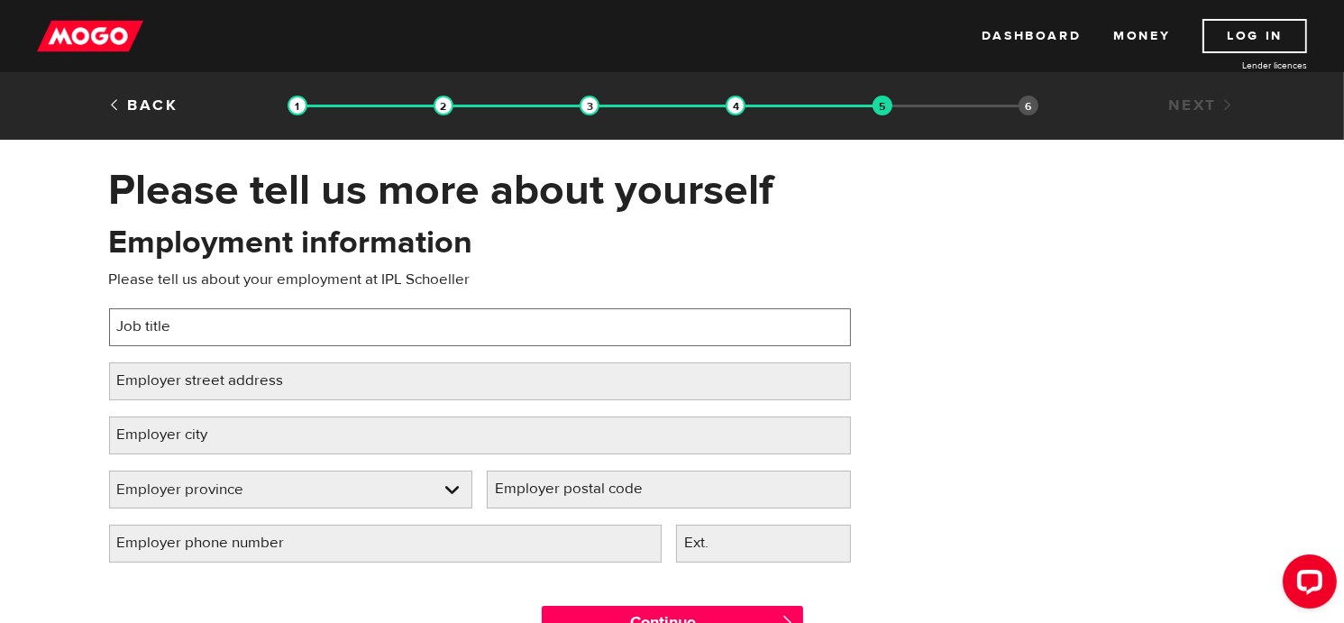
click at [178, 337] on input "Job title" at bounding box center [480, 327] width 742 height 38
type input "IT Systems Administrator"
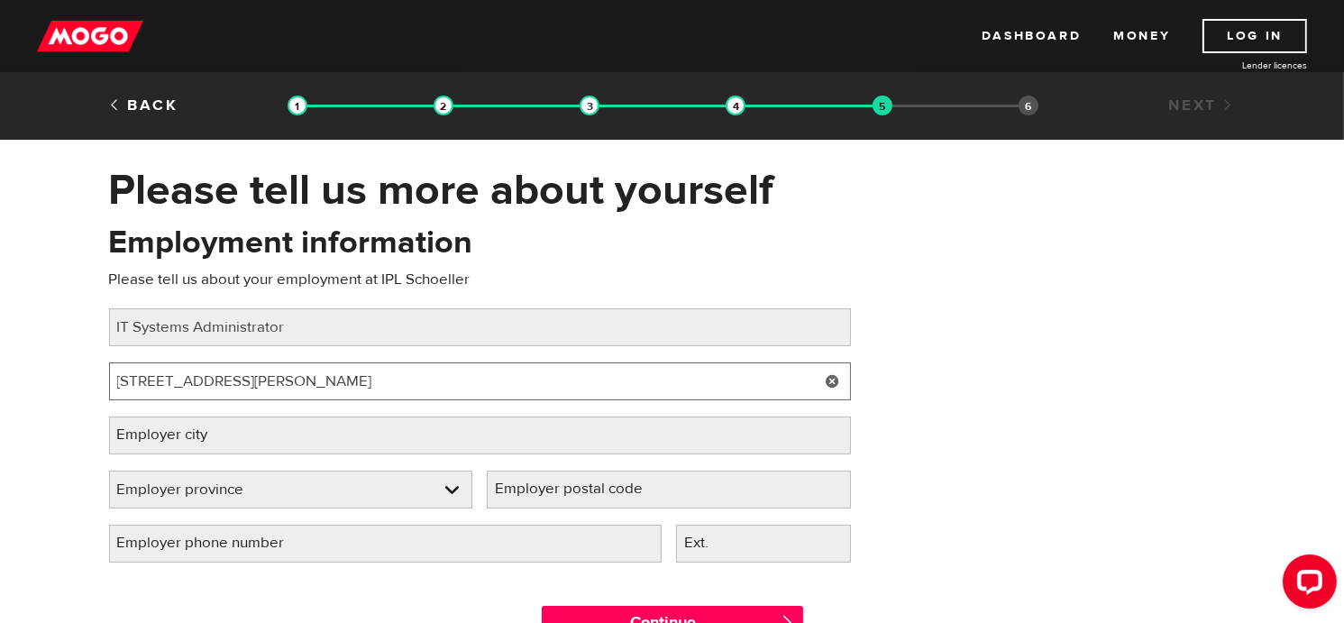
type input "[STREET_ADDRESS][PERSON_NAME]"
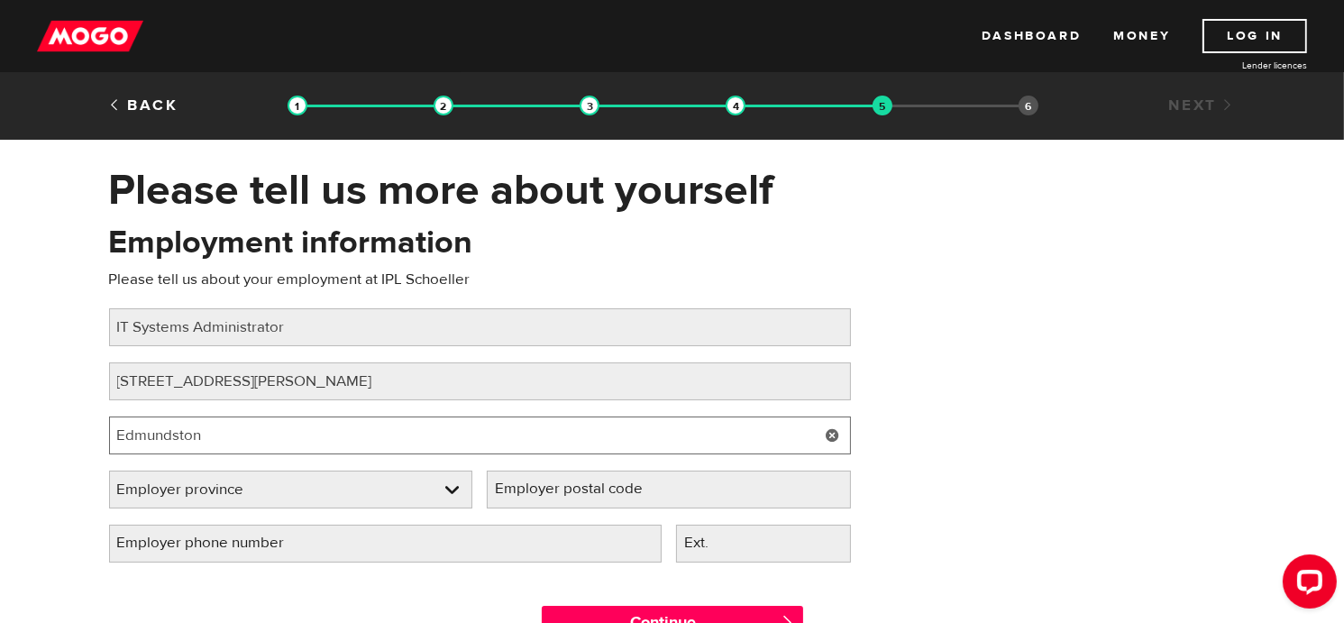
type input "Edmundston"
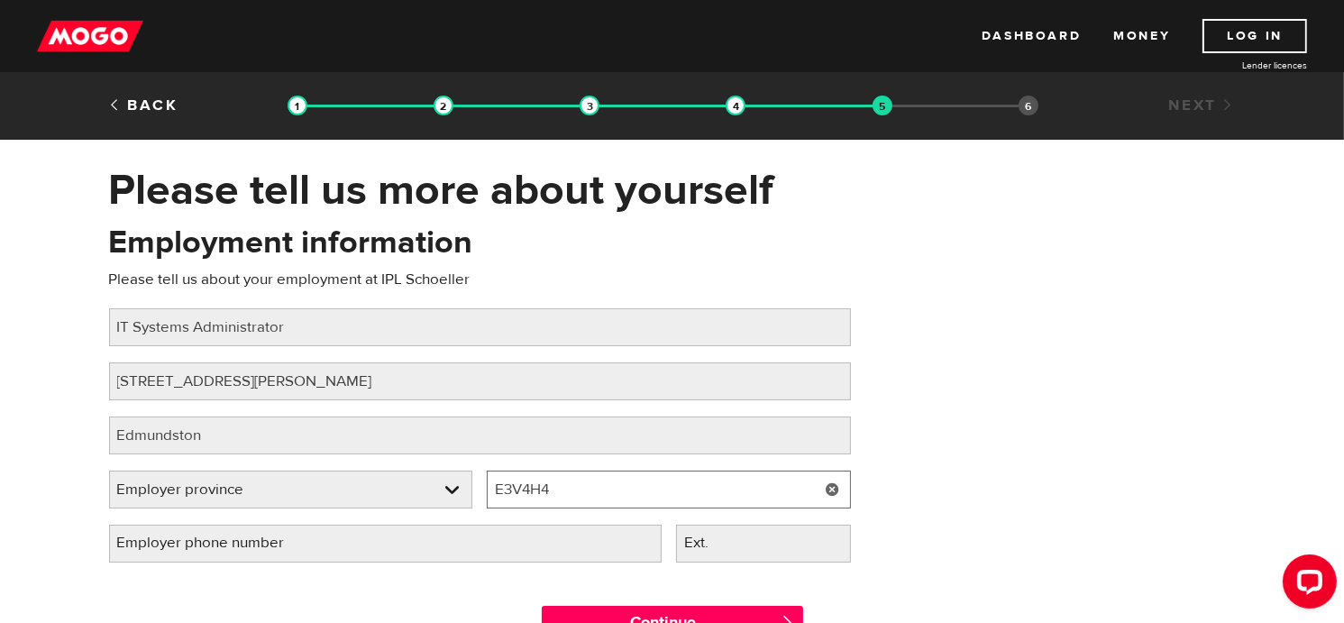
scroll to position [90, 0]
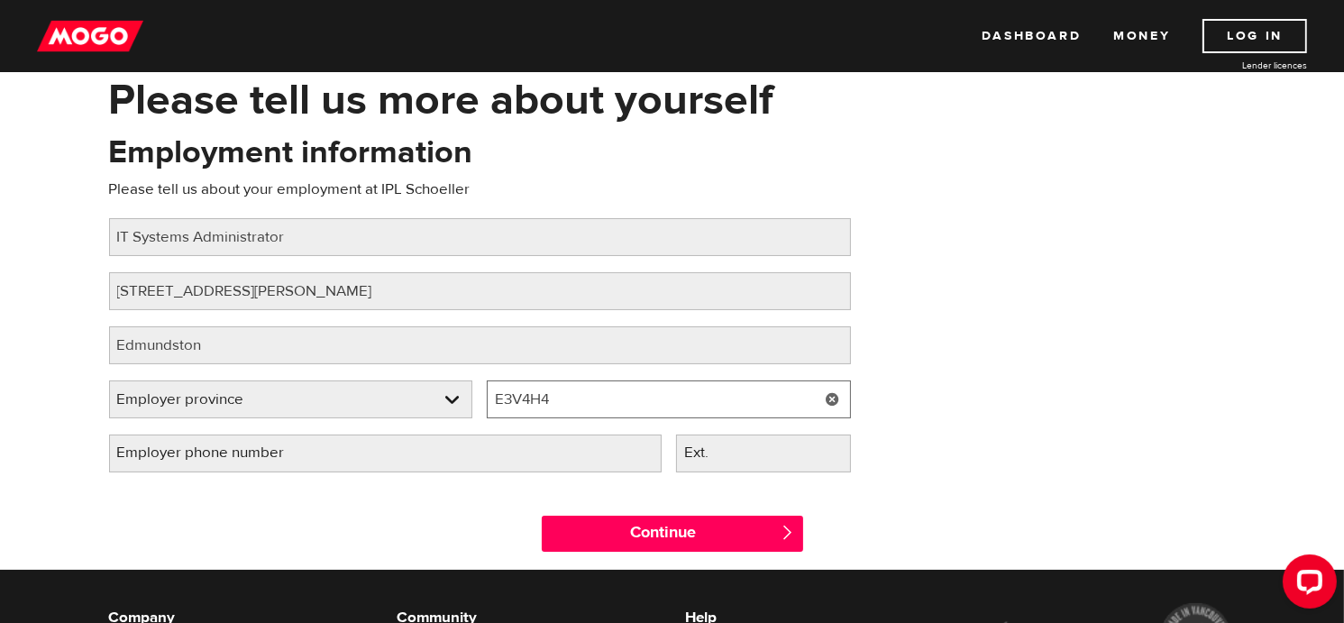
type input "E3V4H4"
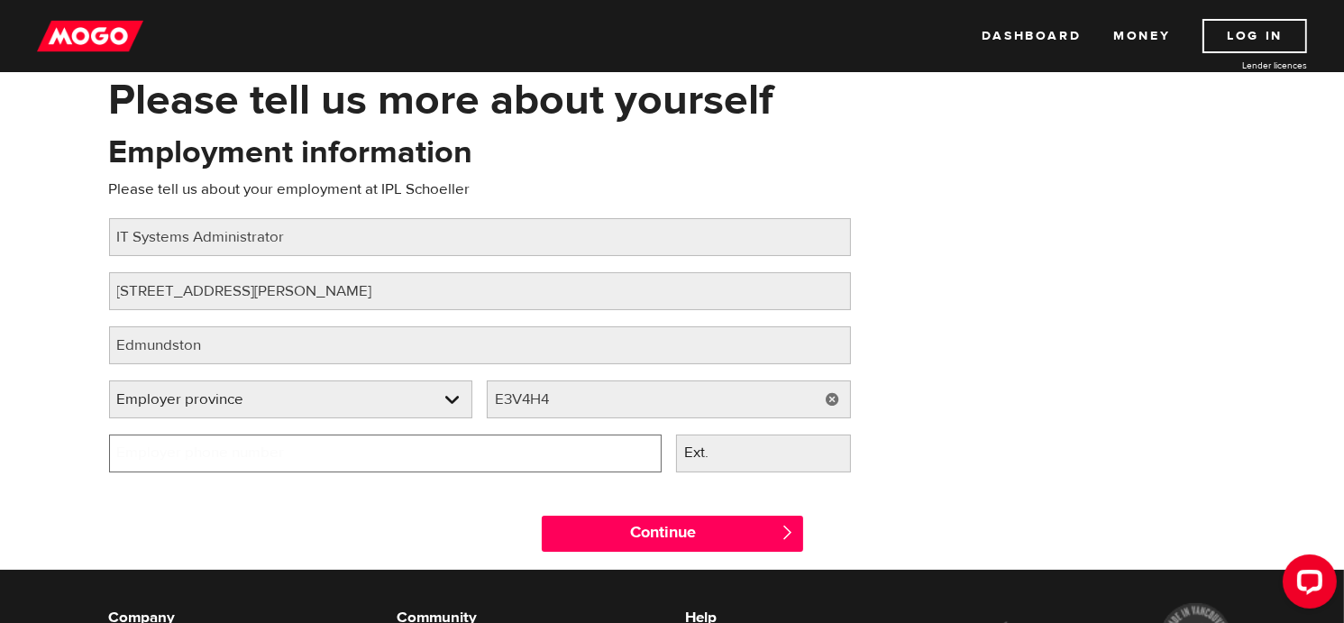
drag, startPoint x: 394, startPoint y: 449, endPoint x: 298, endPoint y: 442, distance: 95.7
click at [390, 449] on input "Employer phone number" at bounding box center [385, 453] width 552 height 38
type input "(506) 739-9559"
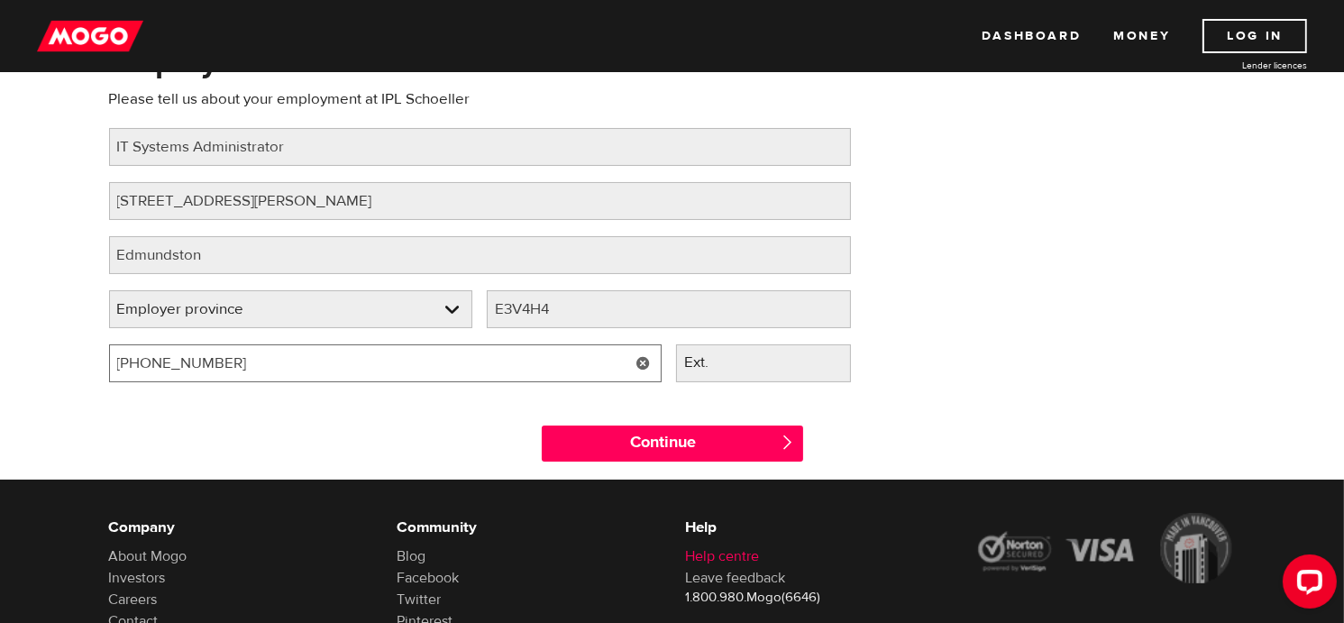
scroll to position [270, 0]
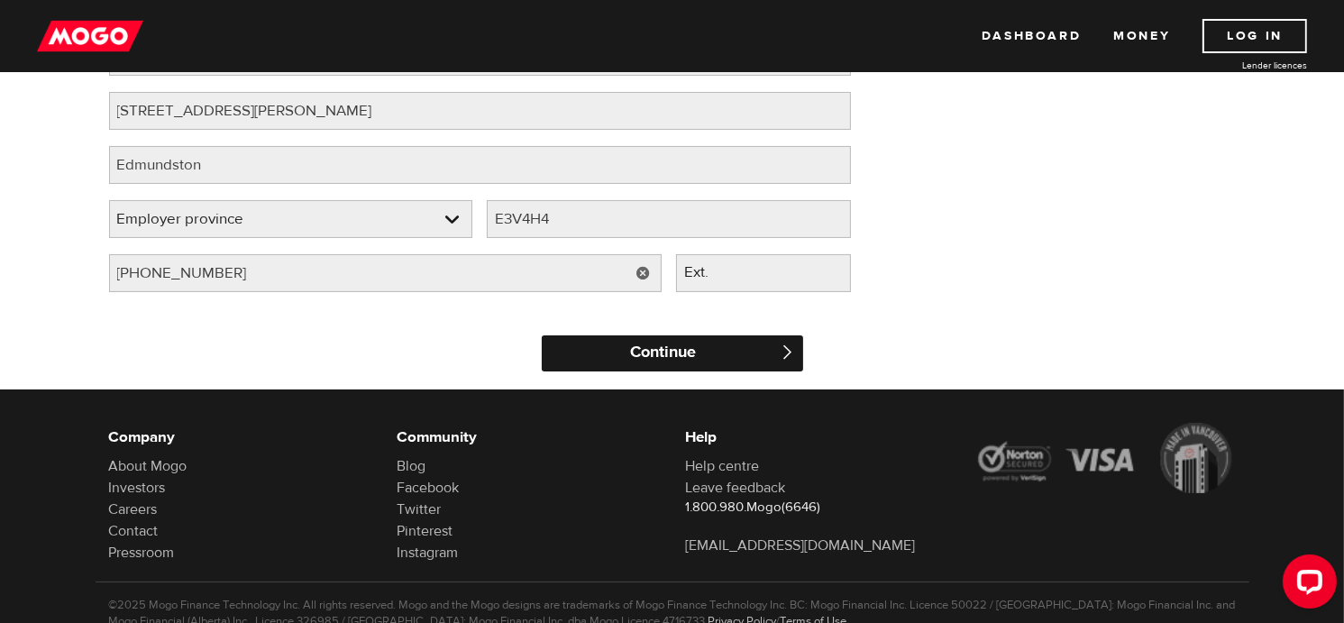
click at [624, 354] on input "Continue" at bounding box center [672, 353] width 261 height 36
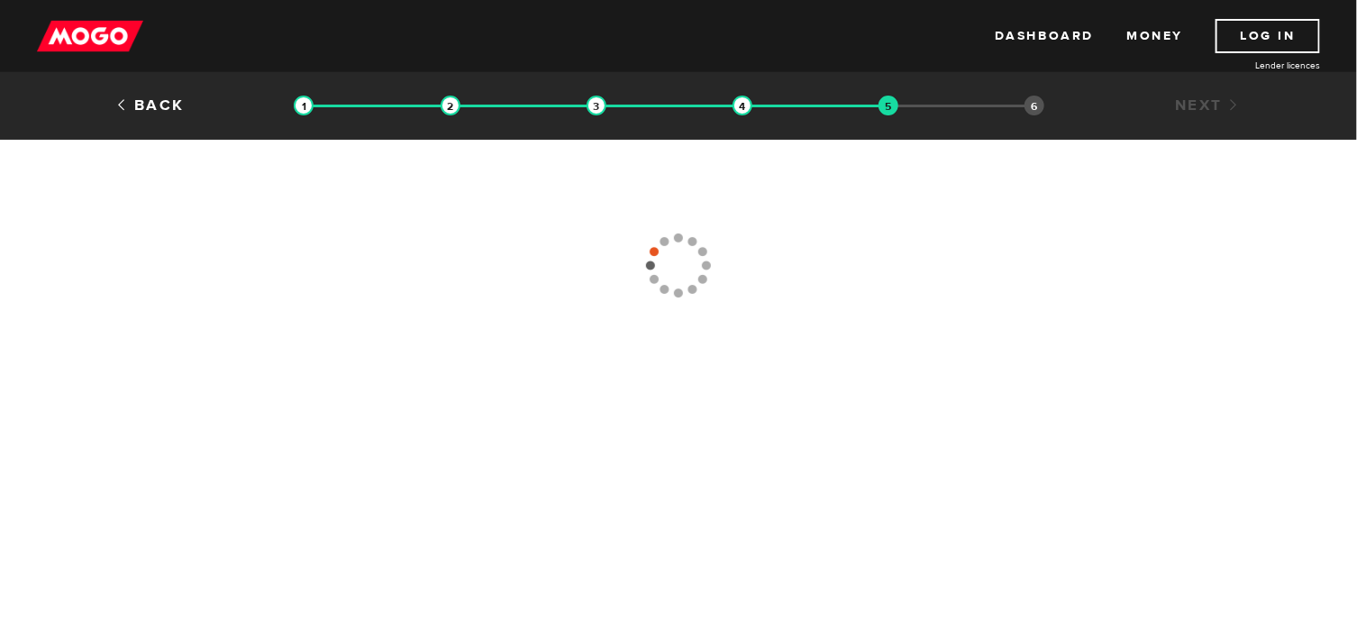
type input "[PHONE_NUMBER]"
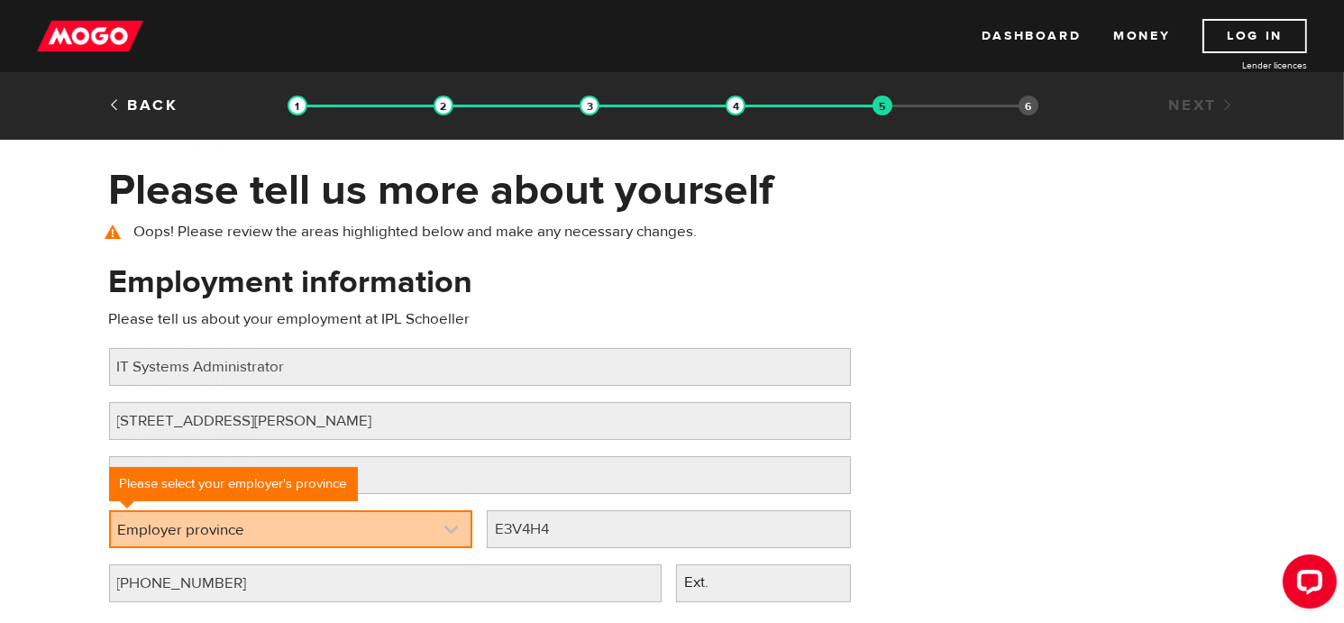
click at [282, 532] on link at bounding box center [291, 529] width 360 height 34
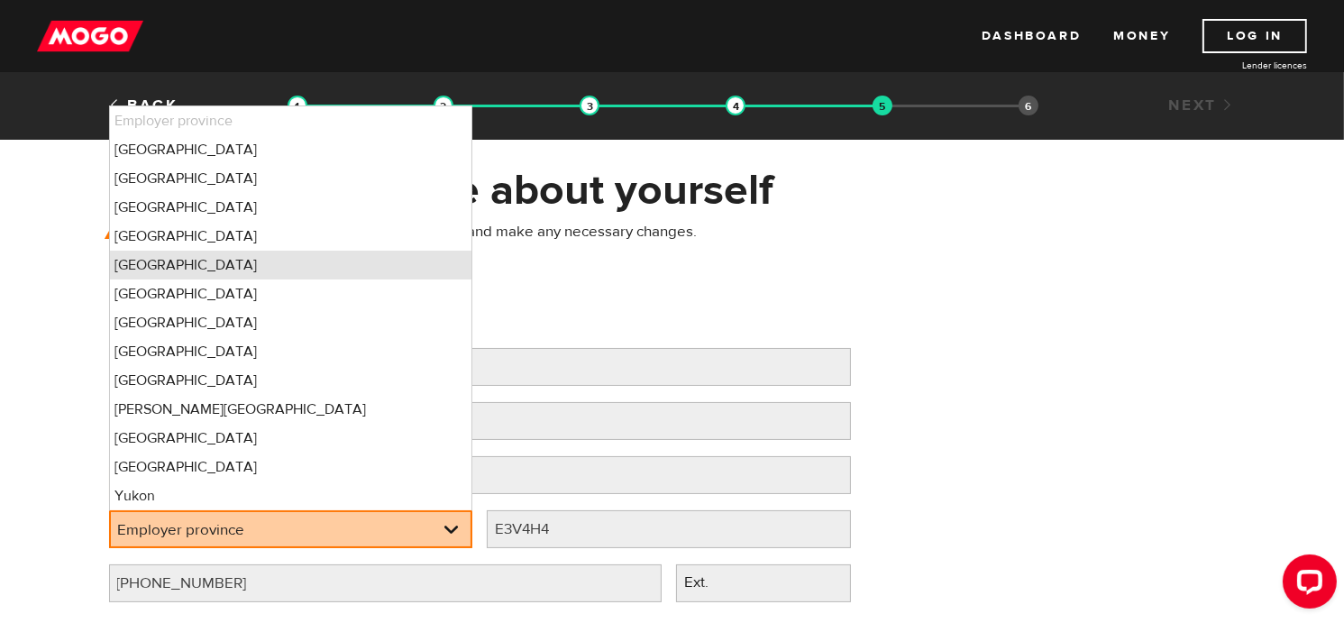
click at [216, 262] on li "[GEOGRAPHIC_DATA]" at bounding box center [291, 265] width 362 height 29
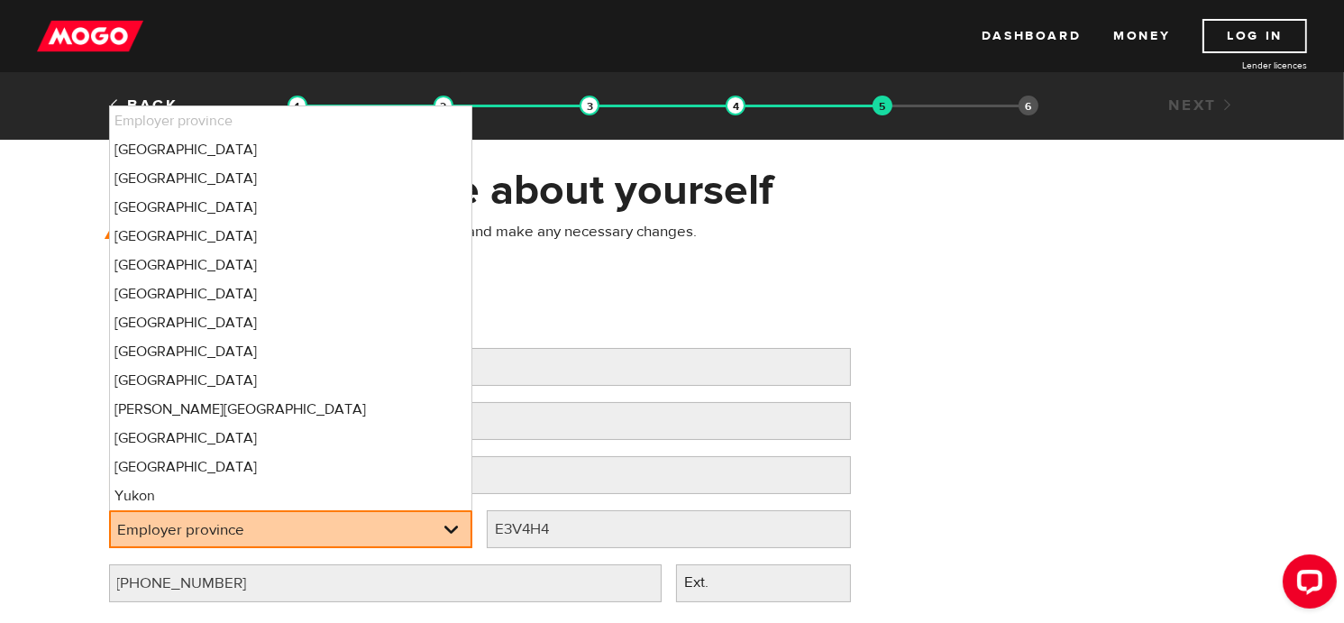
select select "NB"
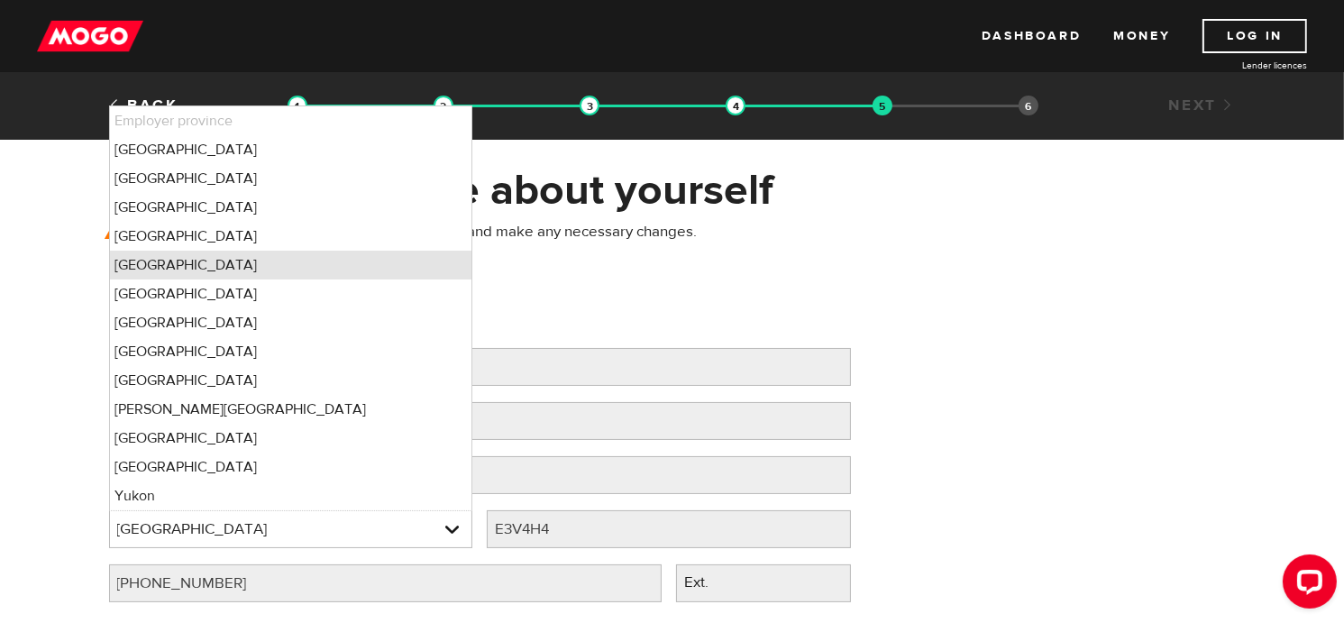
click at [212, 270] on li "[GEOGRAPHIC_DATA]" at bounding box center [291, 265] width 362 height 29
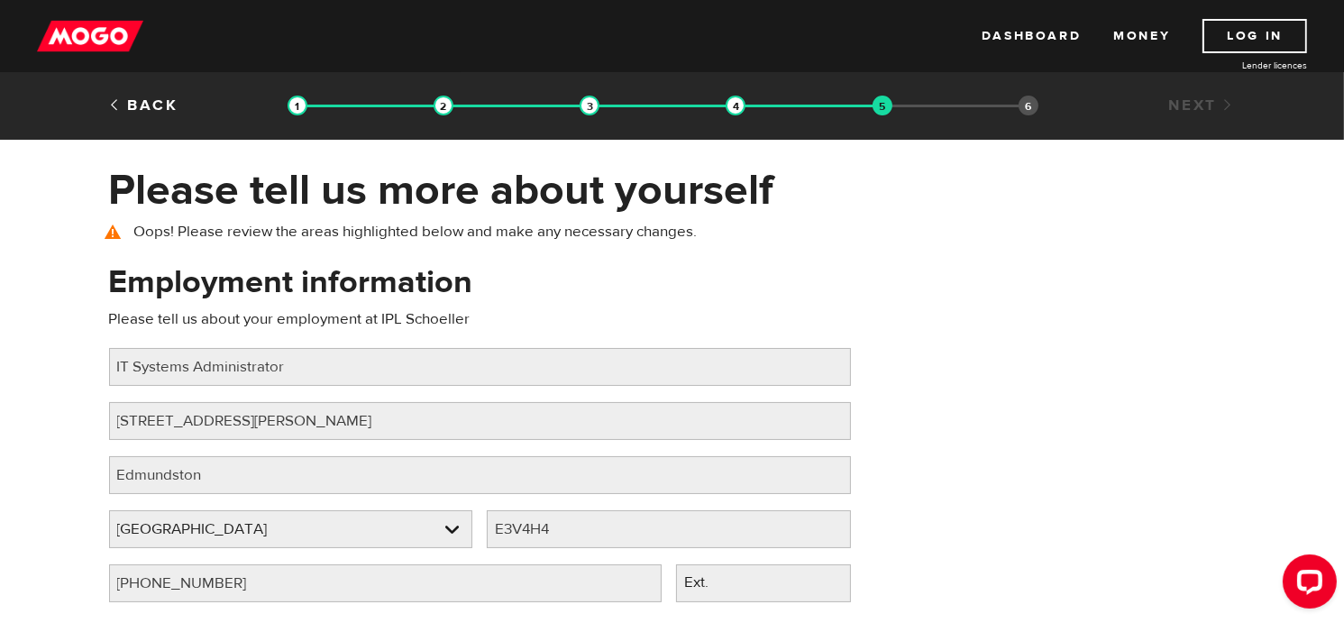
click at [1189, 355] on div "Employment information Please tell us about your employment at IPL Schoeller Jo…" at bounding box center [672, 439] width 1153 height 358
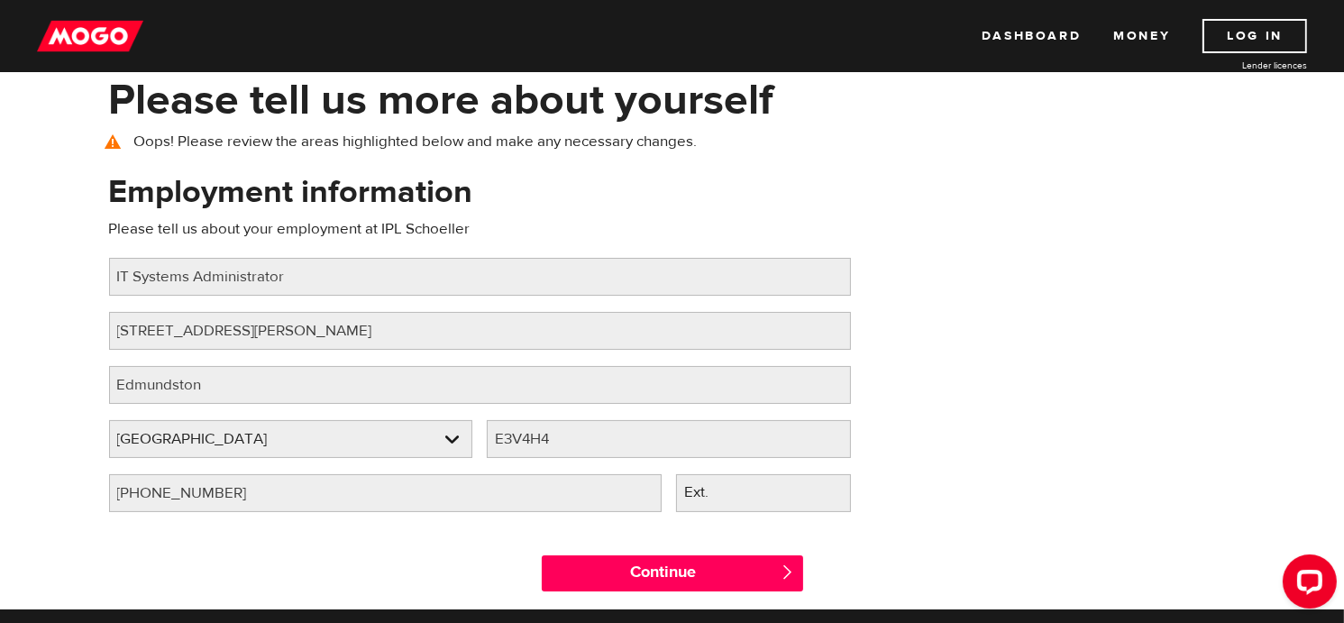
scroll to position [180, 0]
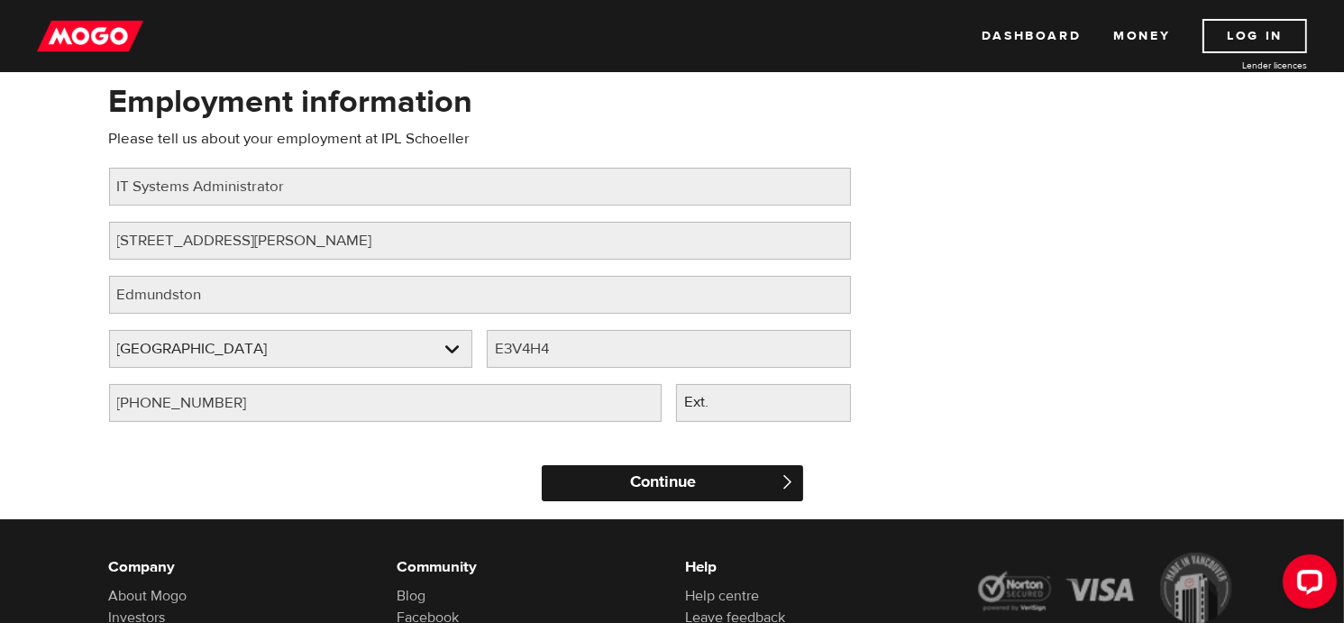
click at [713, 484] on input "Continue" at bounding box center [672, 483] width 261 height 36
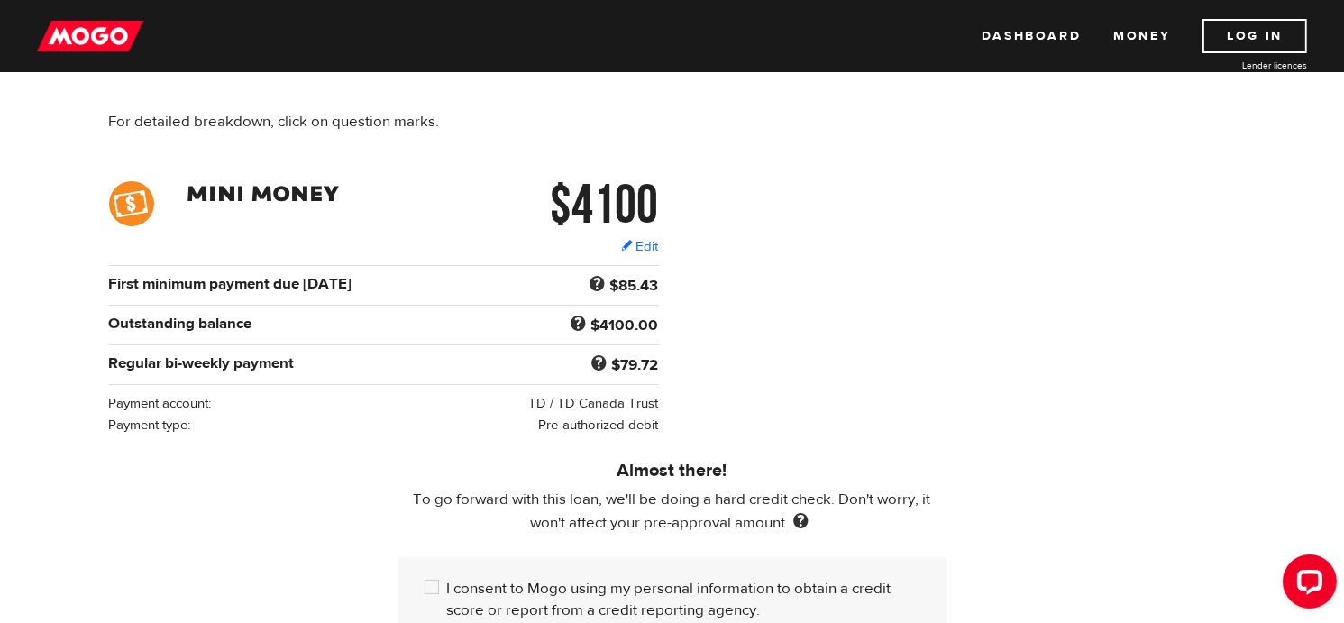
scroll to position [270, 0]
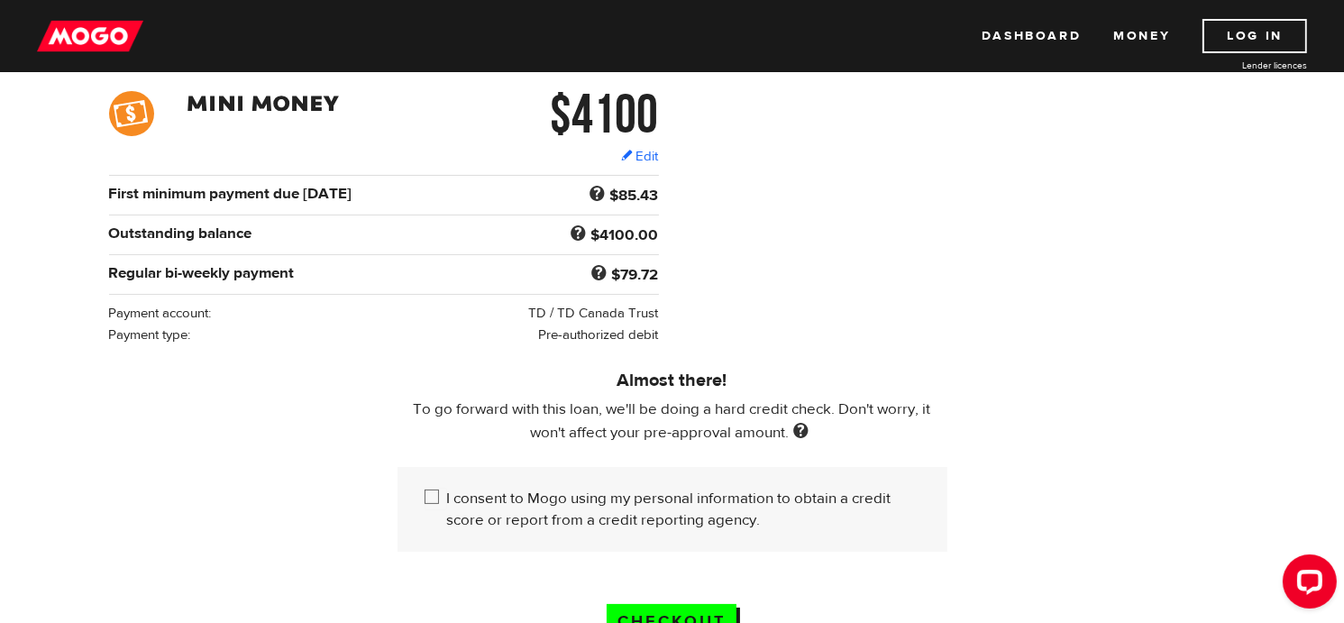
click at [432, 493] on input "I consent to Mogo using my personal information to obtain a credit score or rep…" at bounding box center [435, 498] width 23 height 23
checkbox input "true"
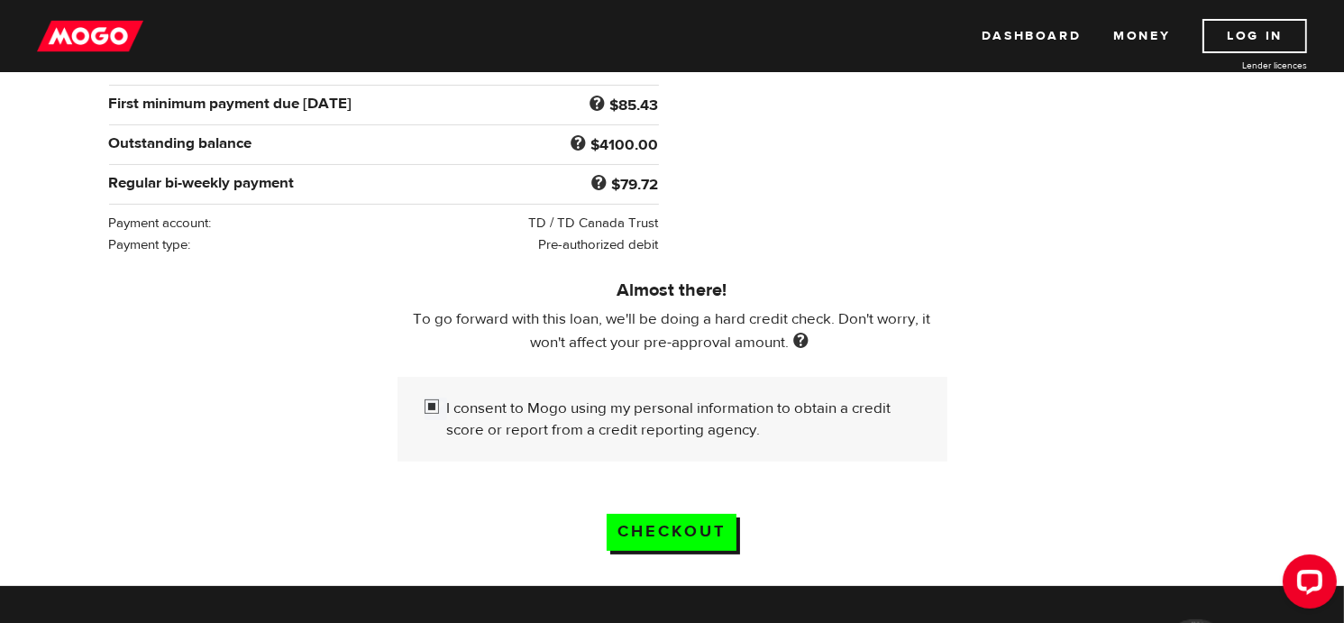
scroll to position [451, 0]
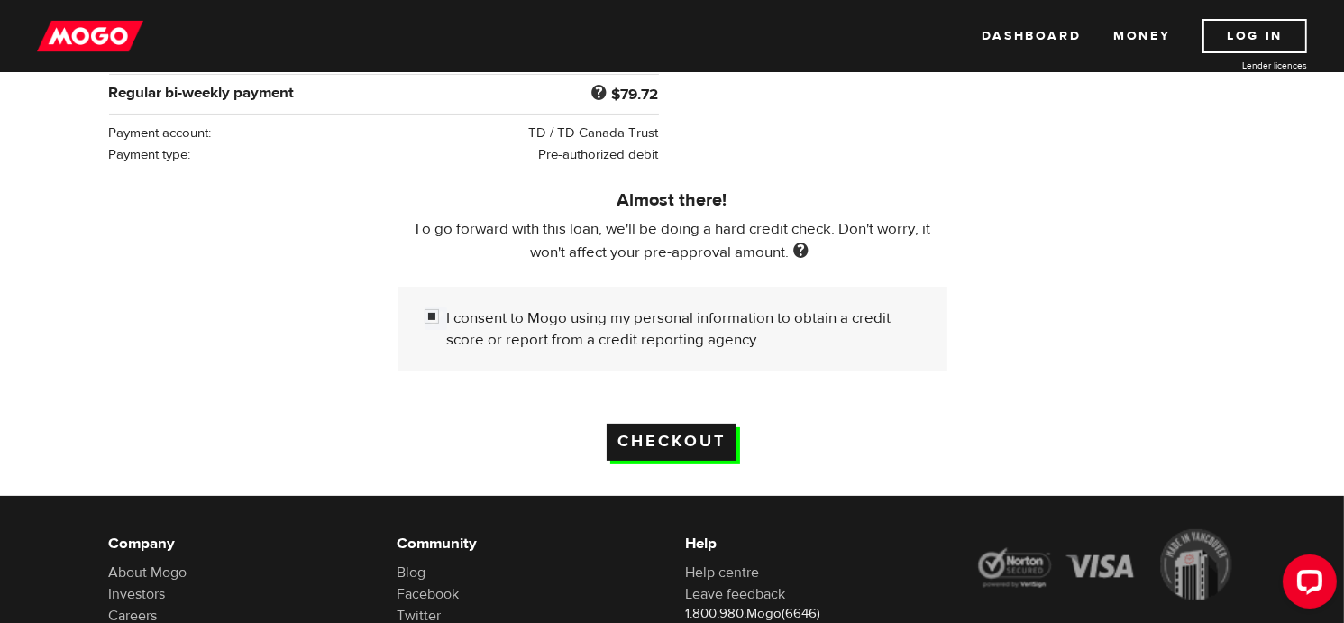
click at [670, 447] on input "Checkout" at bounding box center [671, 442] width 130 height 37
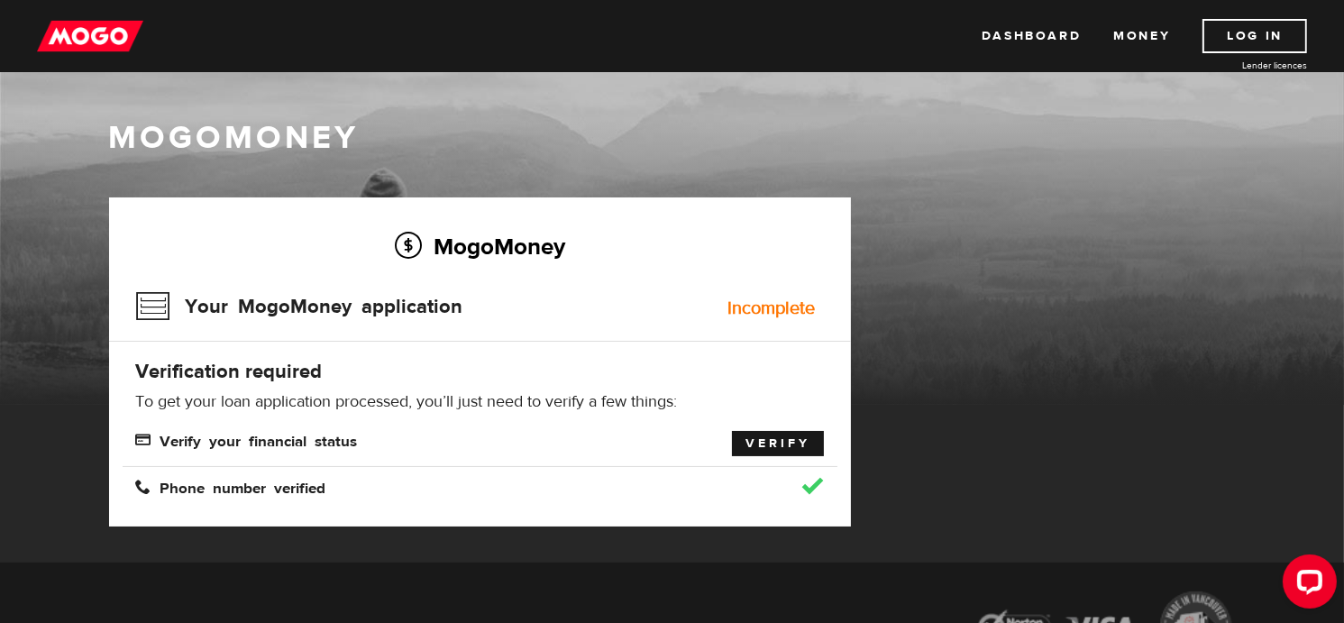
click at [746, 438] on link "Verify" at bounding box center [778, 443] width 92 height 25
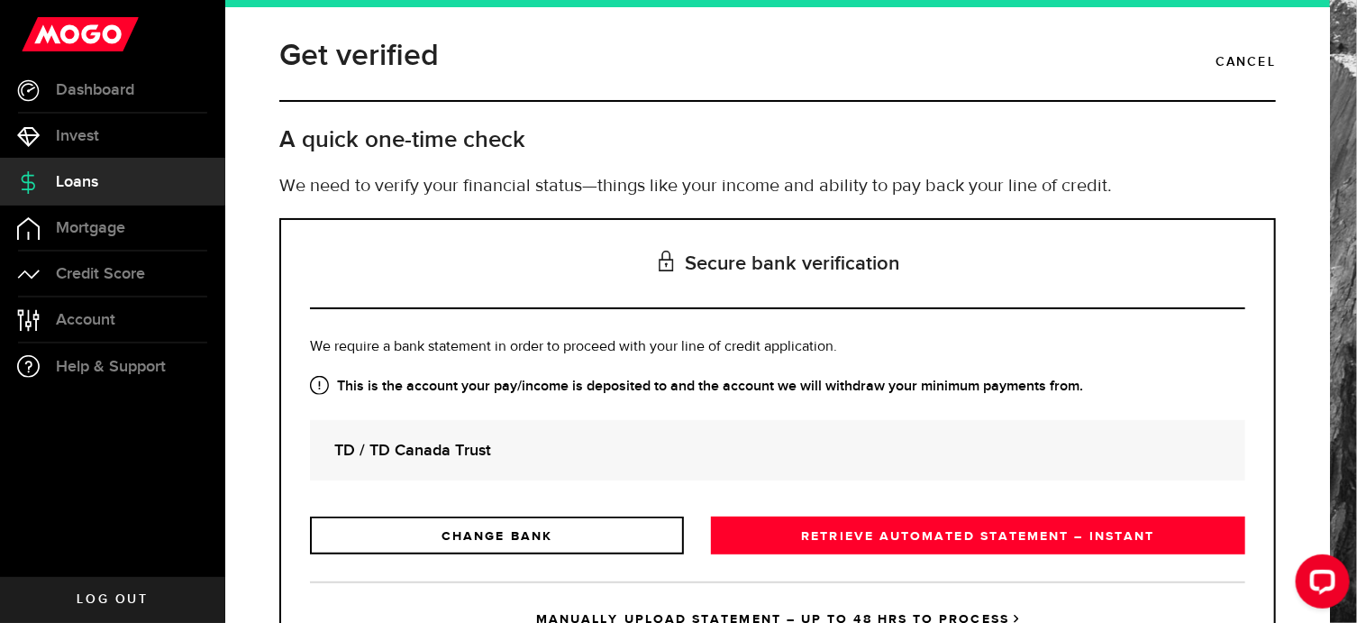
scroll to position [86, 0]
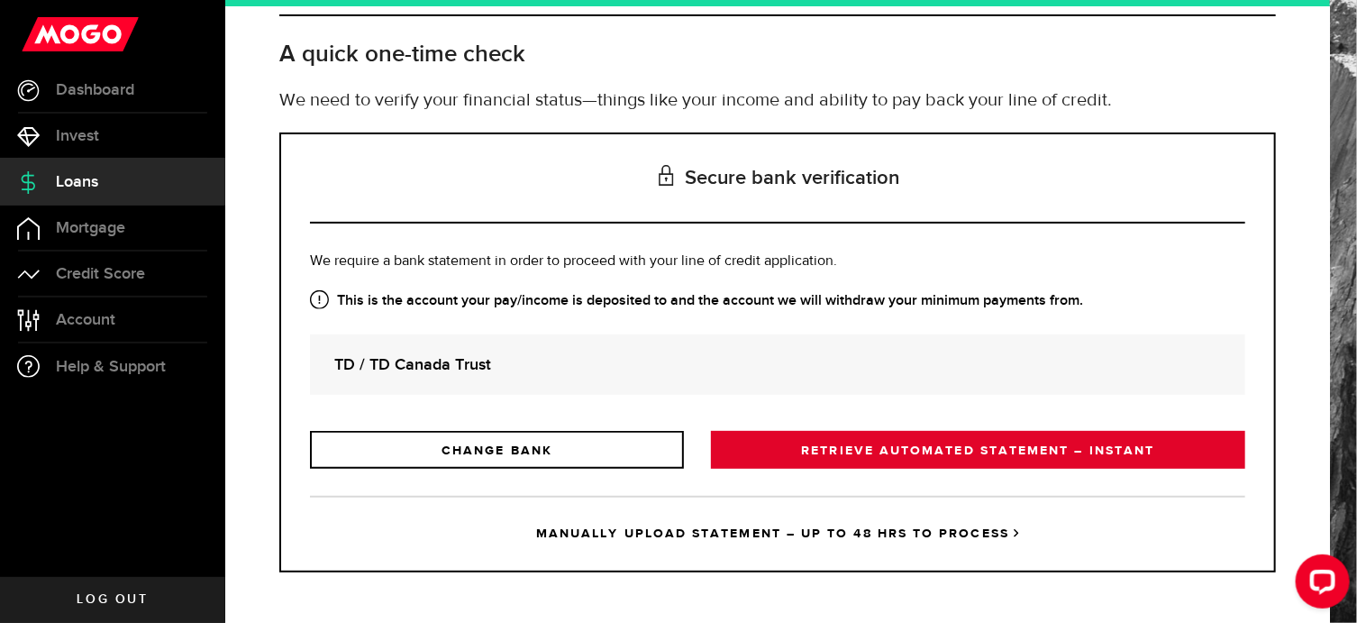
click at [864, 456] on link "RETRIEVE AUTOMATED STATEMENT – INSTANT" at bounding box center [978, 450] width 534 height 38
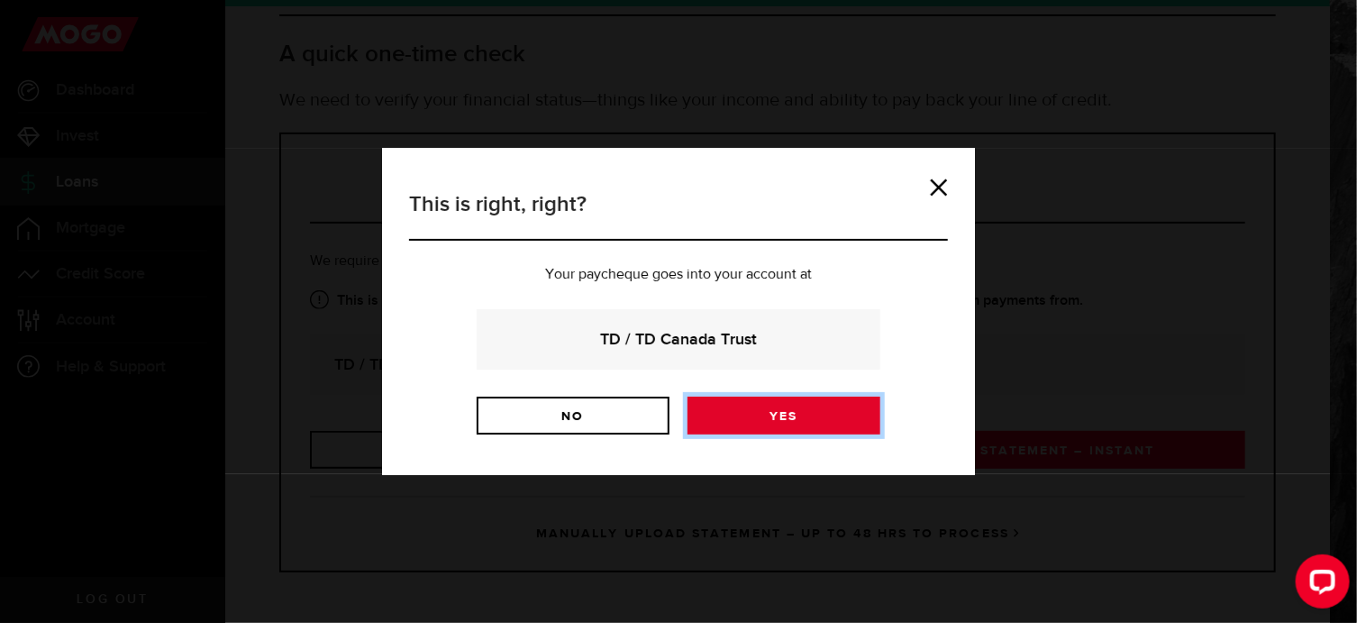
click at [759, 422] on link "Yes" at bounding box center [784, 415] width 193 height 38
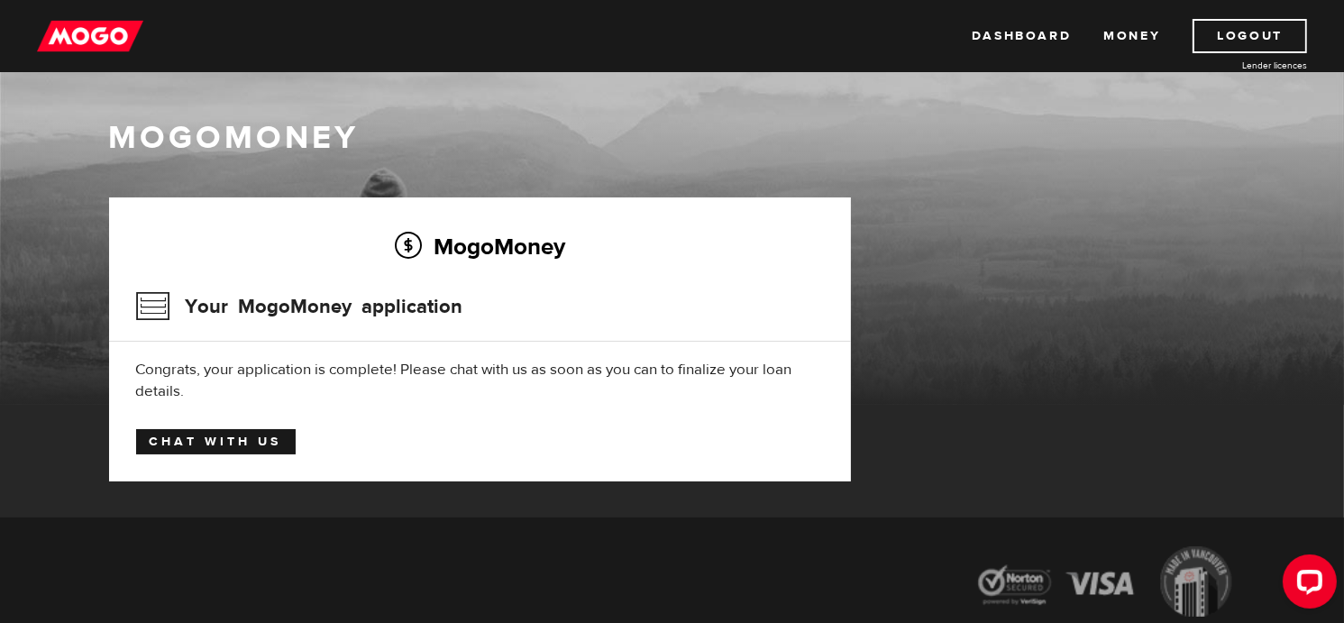
click at [222, 441] on link "Chat with us" at bounding box center [215, 441] width 159 height 25
click at [196, 447] on link "Chat with us" at bounding box center [215, 441] width 159 height 25
click at [1036, 26] on link "Dashboard" at bounding box center [1020, 36] width 99 height 34
